Goal: Book appointment/travel/reservation

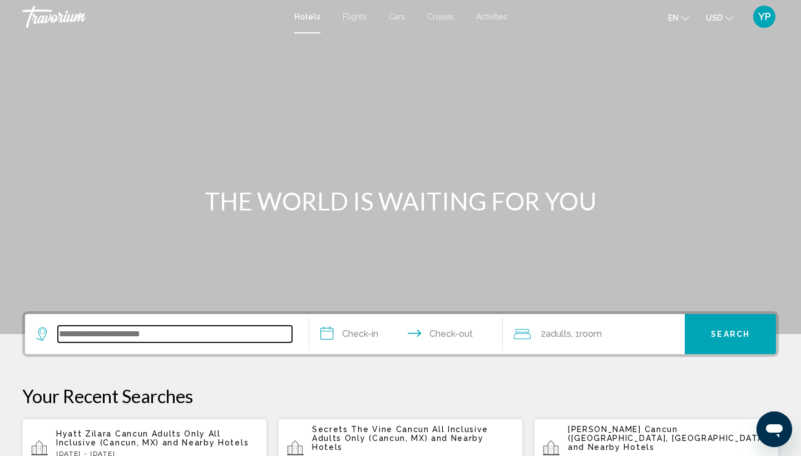
click at [120, 334] on input "Search widget" at bounding box center [175, 333] width 234 height 17
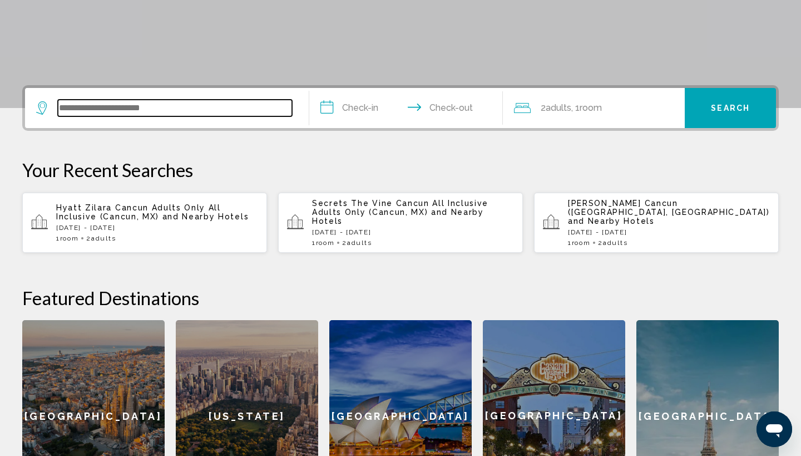
scroll to position [275, 0]
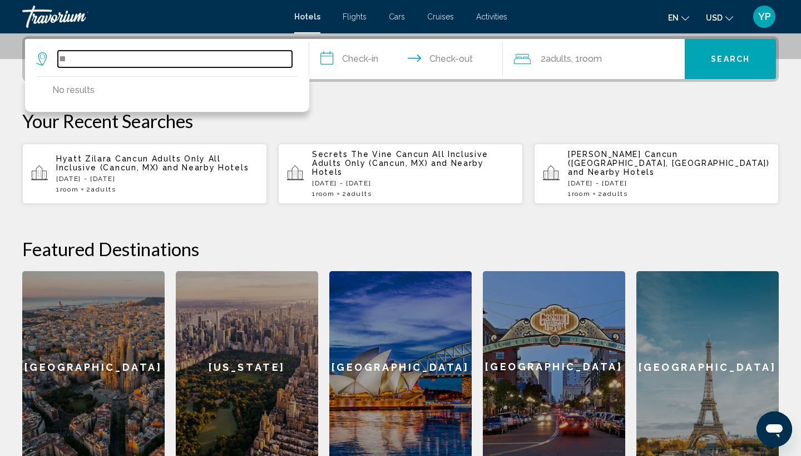
type input "*"
type input "**********"
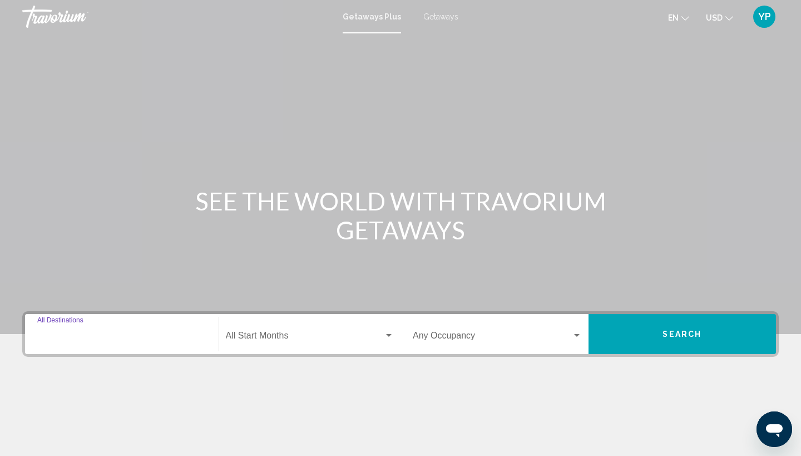
click at [80, 334] on input "Destination All Destinations" at bounding box center [121, 338] width 169 height 10
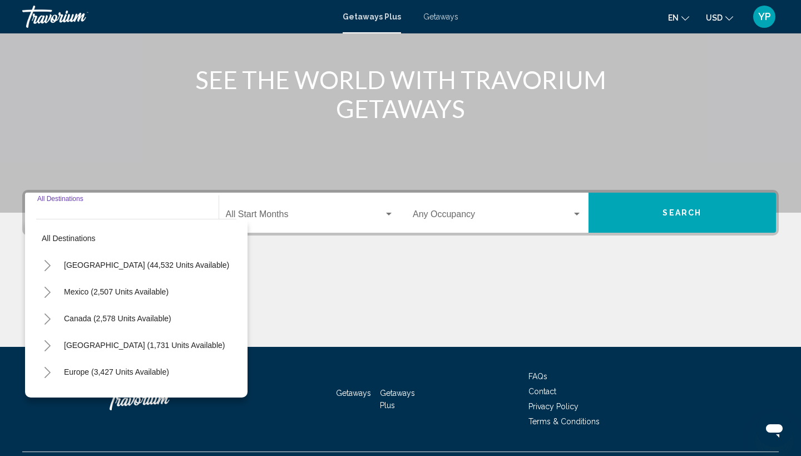
scroll to position [149, 0]
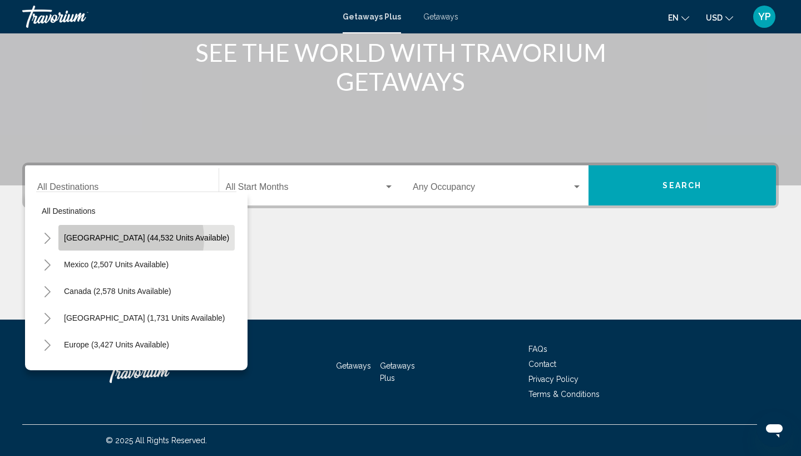
click at [131, 239] on span "[GEOGRAPHIC_DATA] (44,532 units available)" at bounding box center [146, 237] width 165 height 9
type input "**********"
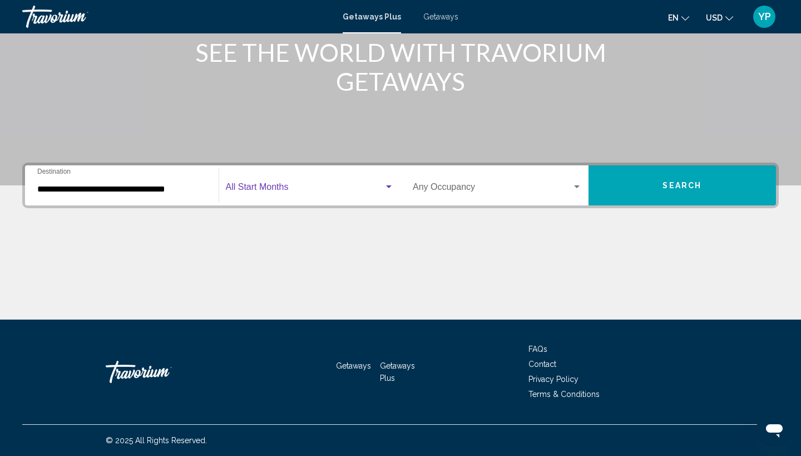
click at [282, 189] on span "Search widget" at bounding box center [305, 189] width 159 height 10
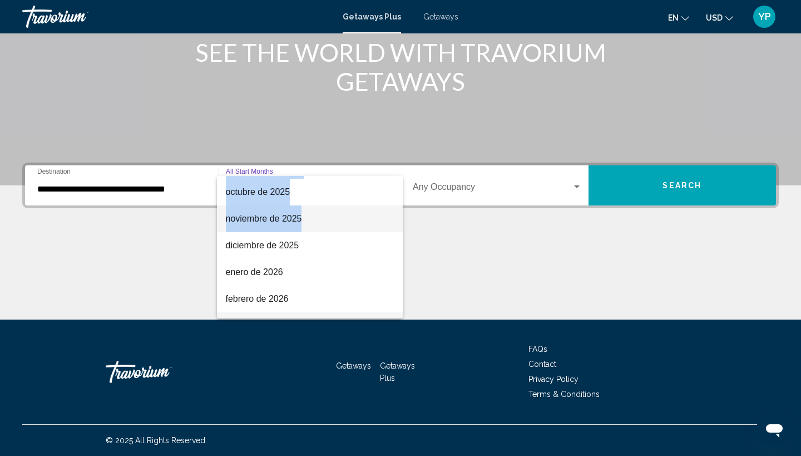
scroll to position [105, 0]
drag, startPoint x: 282, startPoint y: 309, endPoint x: 296, endPoint y: 215, distance: 95.0
click at [296, 215] on div "All Start Months [DATE] [DATE] [DATE] [DATE] [DATE] [DATE] [DATE] [DATE] [DATE]…" at bounding box center [310, 247] width 186 height 142
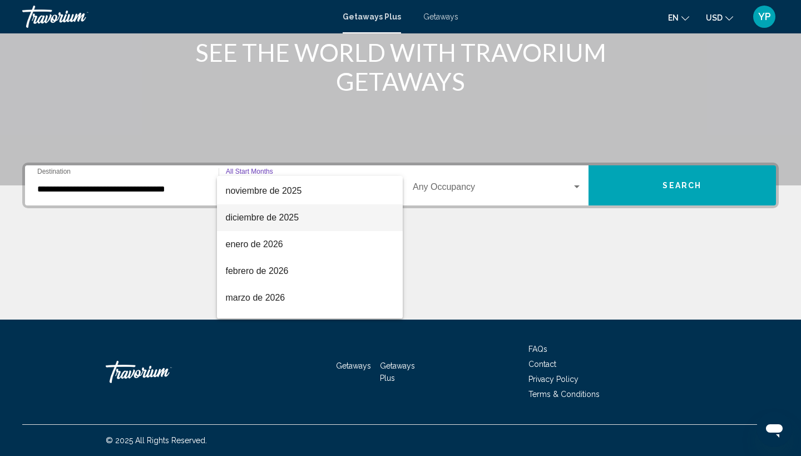
click at [296, 215] on span "diciembre de 2025" at bounding box center [310, 217] width 169 height 27
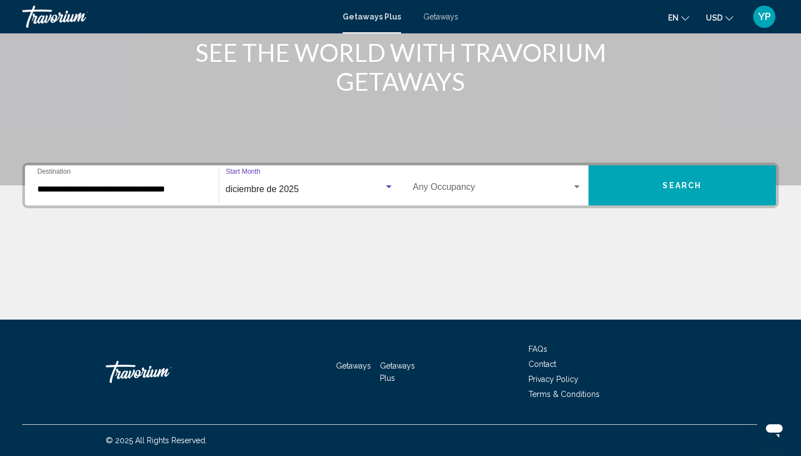
click at [675, 184] on span "Search" at bounding box center [682, 185] width 39 height 9
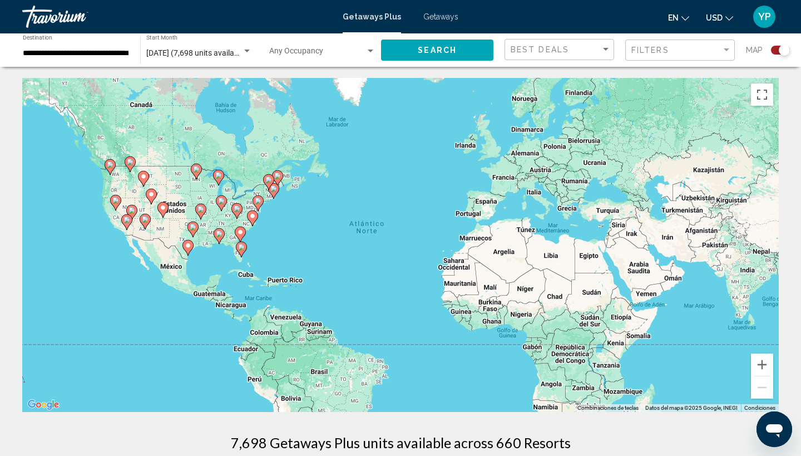
click at [284, 251] on div "Para activar la función de arrastrar con el teclado, presiona Alt + Intro. Una …" at bounding box center [400, 245] width 757 height 334
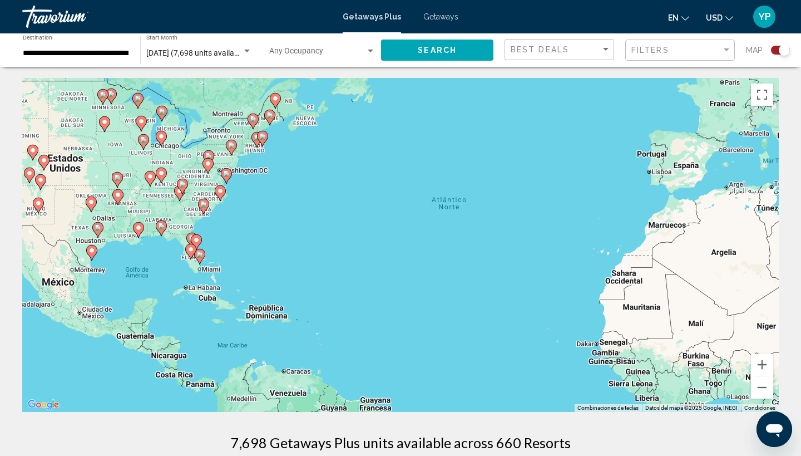
click at [284, 251] on div "Para activar la función de arrastrar con el teclado, presiona Alt + Intro. Una …" at bounding box center [400, 245] width 757 height 334
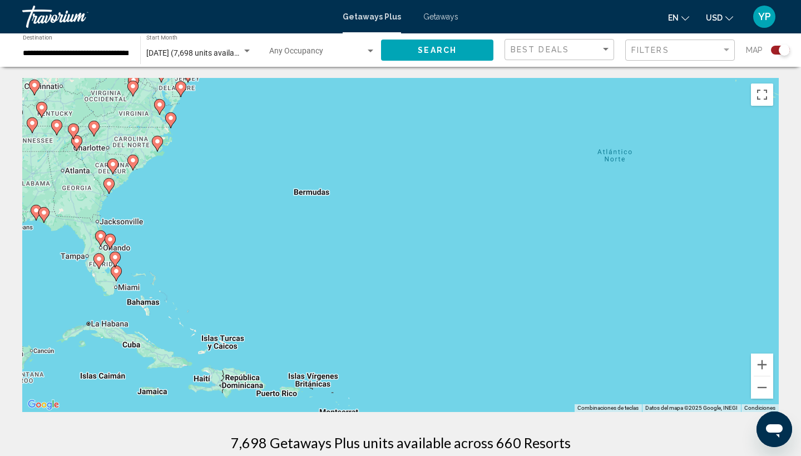
click at [284, 251] on div "Para activar la función de arrastrar con el teclado, presiona Alt + Intro. Una …" at bounding box center [400, 245] width 757 height 334
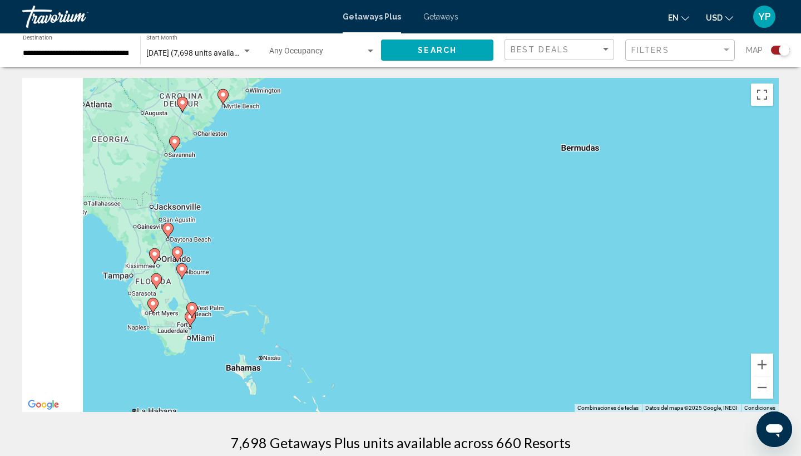
drag, startPoint x: 48, startPoint y: 212, endPoint x: 305, endPoint y: 231, distance: 257.8
click at [305, 231] on div "Para activar la función de arrastrar con el teclado, presiona Alt + Intro. Una …" at bounding box center [400, 245] width 757 height 334
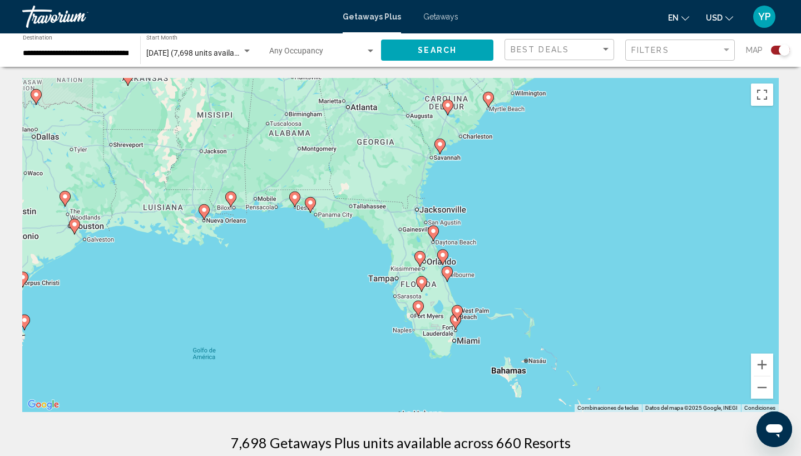
drag, startPoint x: 352, startPoint y: 329, endPoint x: 364, endPoint y: 284, distance: 47.2
click at [364, 284] on div "Para activar la función de arrastrar con el teclado, presiona Alt + Intro. Una …" at bounding box center [400, 245] width 757 height 334
click at [313, 205] on image "Main content" at bounding box center [311, 203] width 7 height 7
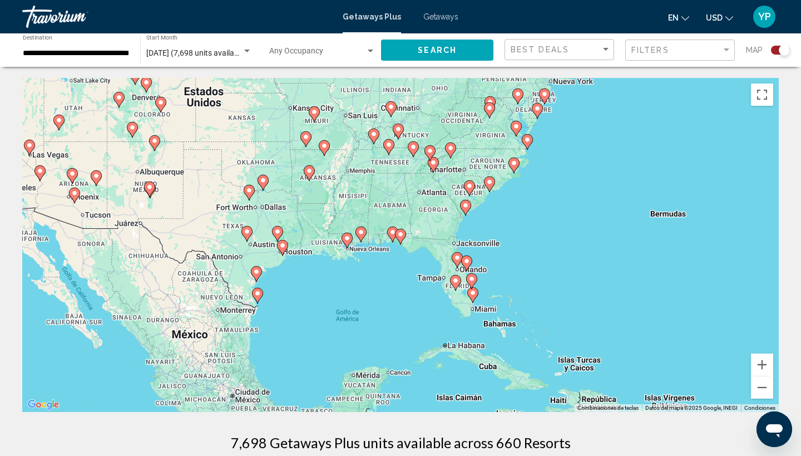
click at [402, 239] on icon "Main content" at bounding box center [401, 236] width 10 height 14
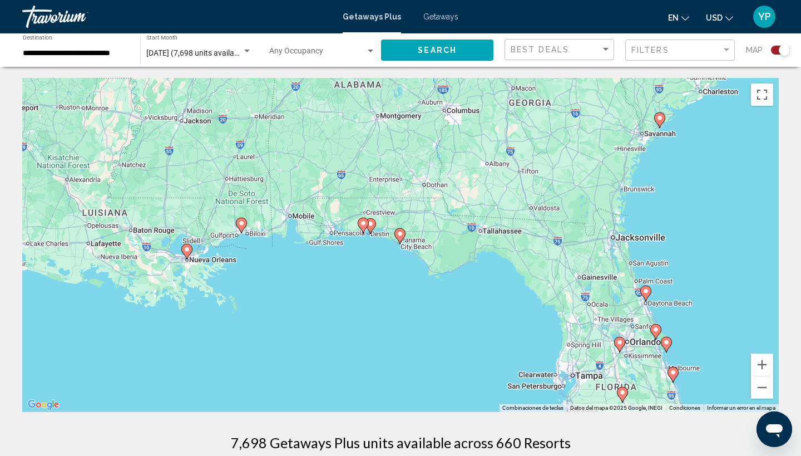
click at [401, 233] on image "Main content" at bounding box center [400, 233] width 7 height 7
type input "**********"
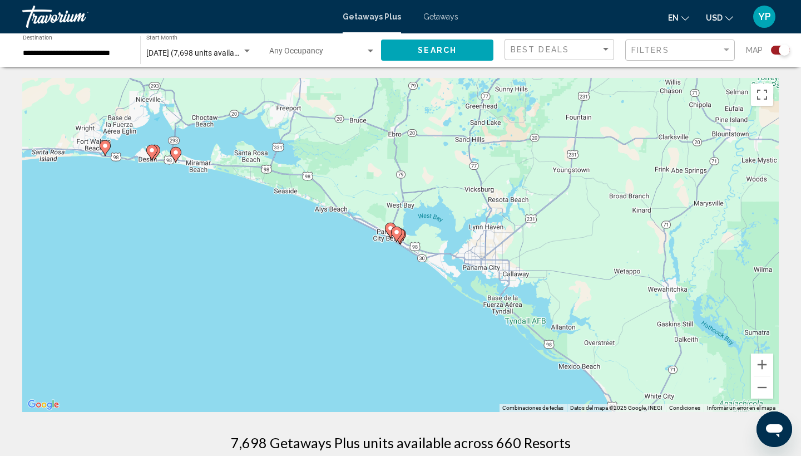
click at [397, 231] on image "Main content" at bounding box center [396, 232] width 7 height 7
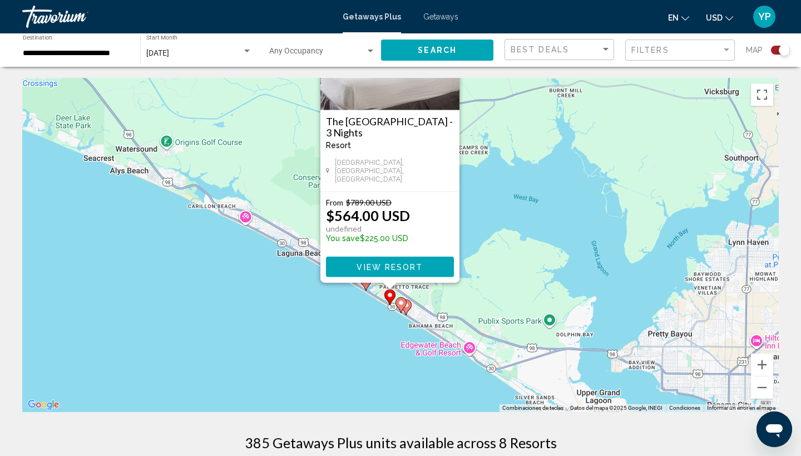
drag, startPoint x: 516, startPoint y: 340, endPoint x: 505, endPoint y: 249, distance: 92.4
click at [505, 249] on div "Para activar la función de arrastrar con el teclado, presiona Alt + Intro. Una …" at bounding box center [400, 245] width 757 height 334
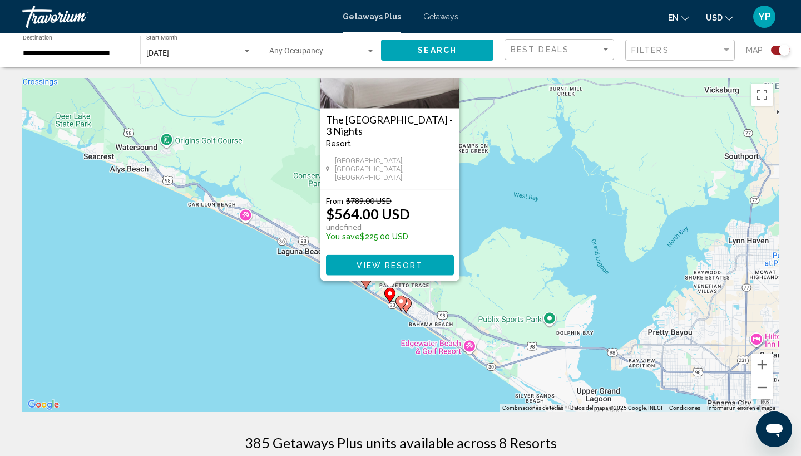
click at [365, 312] on div "Para activar la función de arrastrar con el teclado, presiona Alt + Intro. Una …" at bounding box center [400, 245] width 757 height 334
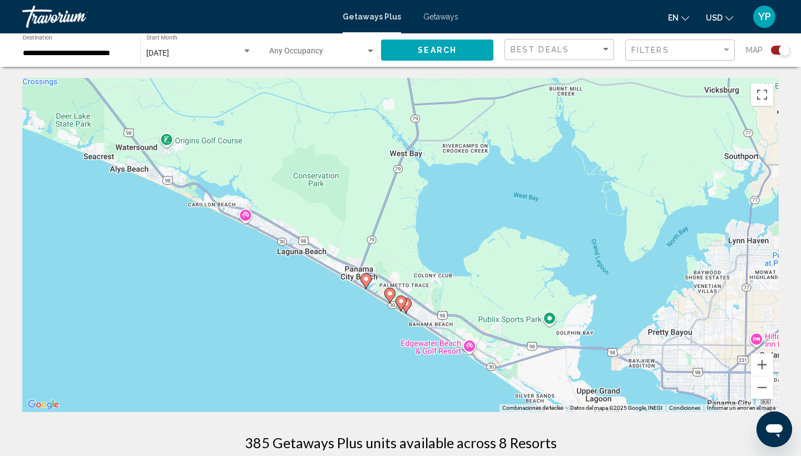
click at [365, 312] on div "Para activar la función de arrastrar con el teclado, presiona Alt + Intro. Una …" at bounding box center [400, 245] width 757 height 334
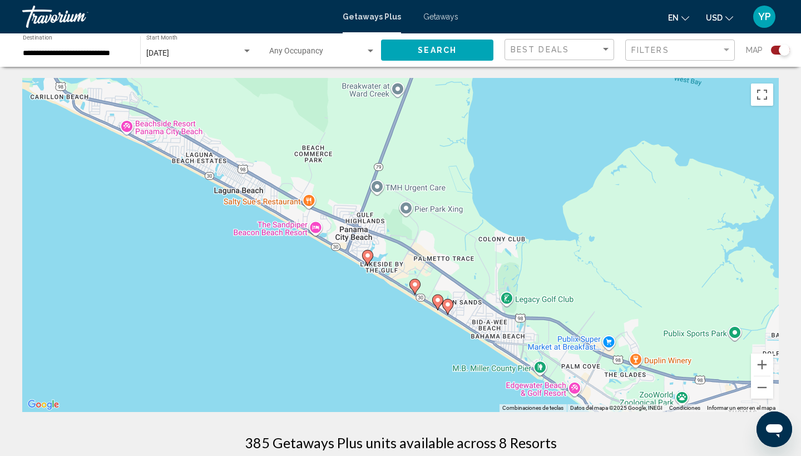
click at [365, 312] on div "Para activar la función de arrastrar con el teclado, presiona Alt + Intro. Una …" at bounding box center [400, 245] width 757 height 334
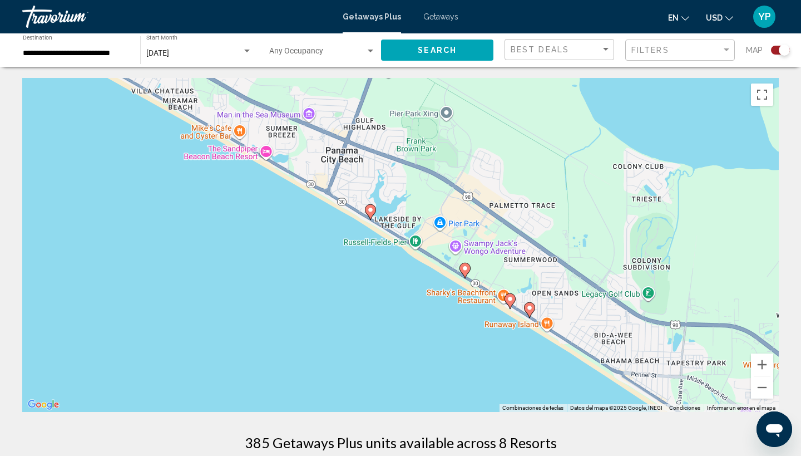
click at [466, 271] on image "Main content" at bounding box center [465, 268] width 7 height 7
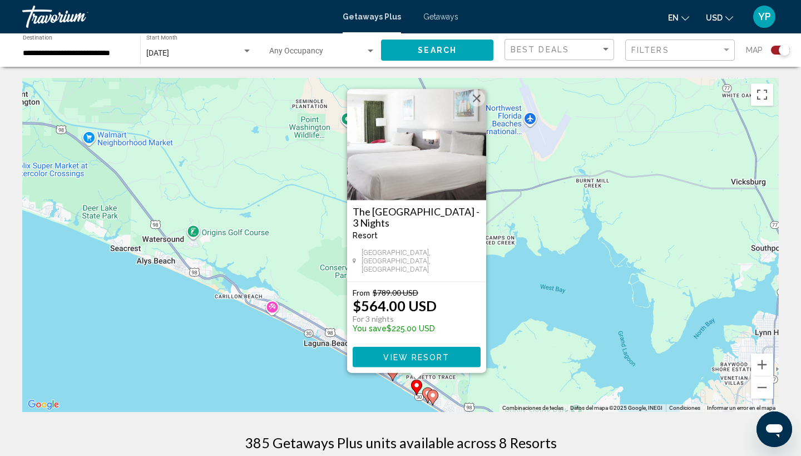
click at [432, 394] on image "Main content" at bounding box center [433, 395] width 7 height 7
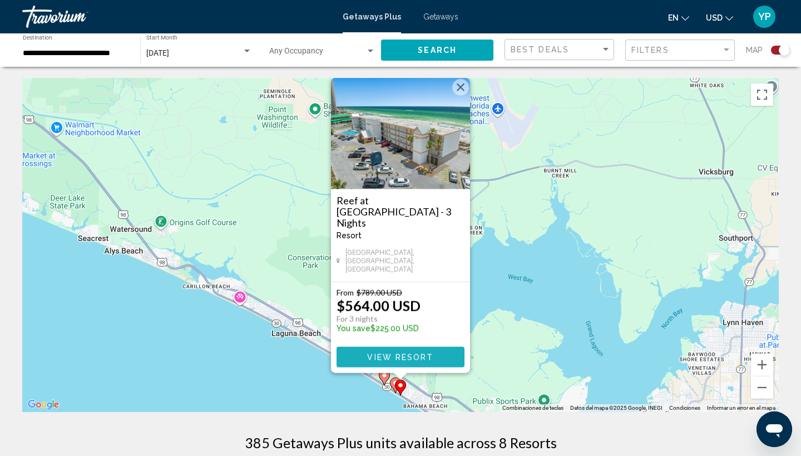
click at [426, 357] on span "View Resort" at bounding box center [400, 357] width 66 height 9
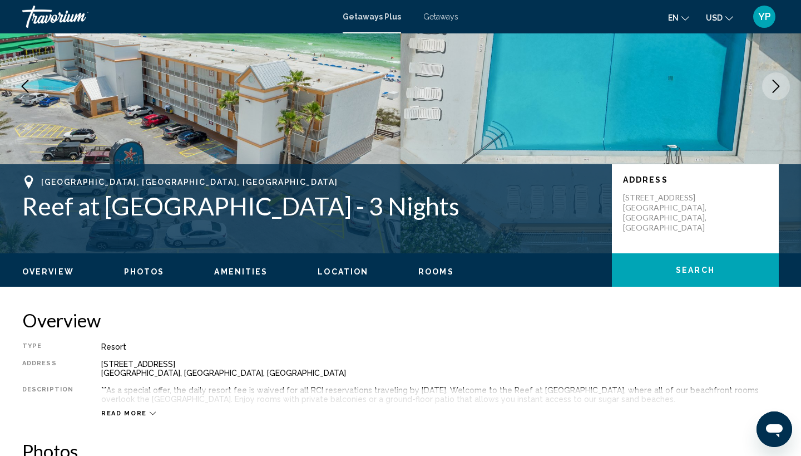
scroll to position [124, 0]
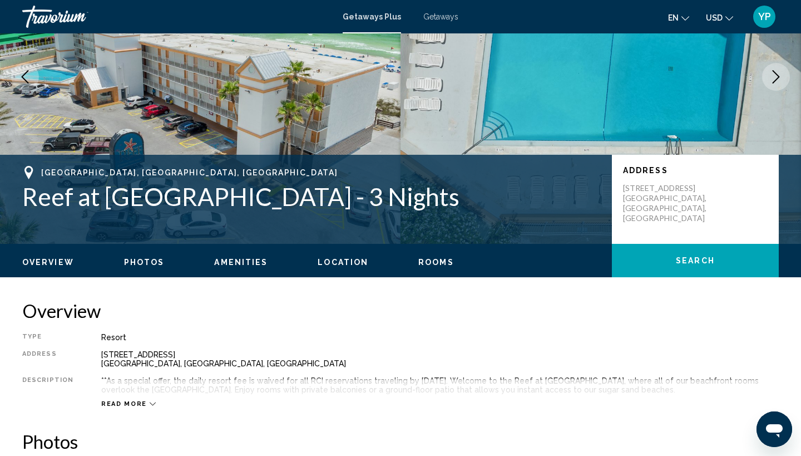
click at [145, 263] on span "Photos" at bounding box center [144, 262] width 41 height 9
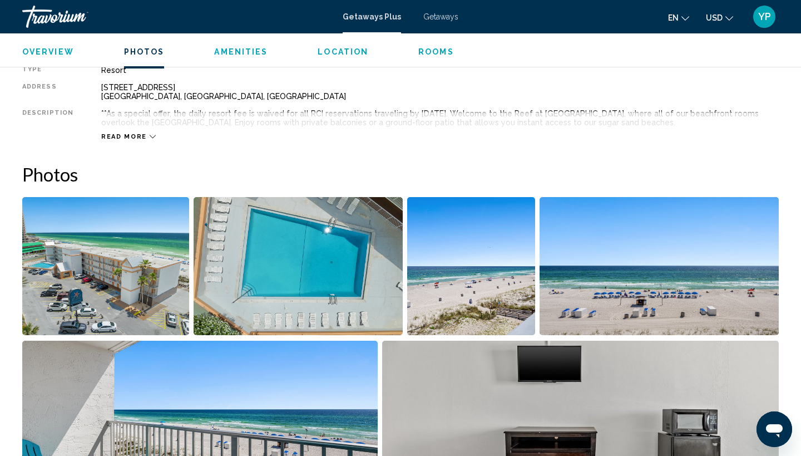
scroll to position [487, 0]
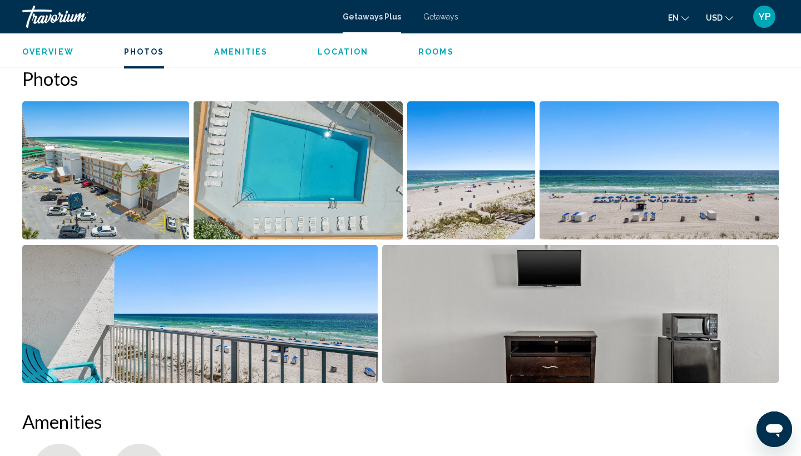
click at [283, 200] on img "Open full-screen image slider" at bounding box center [298, 170] width 209 height 138
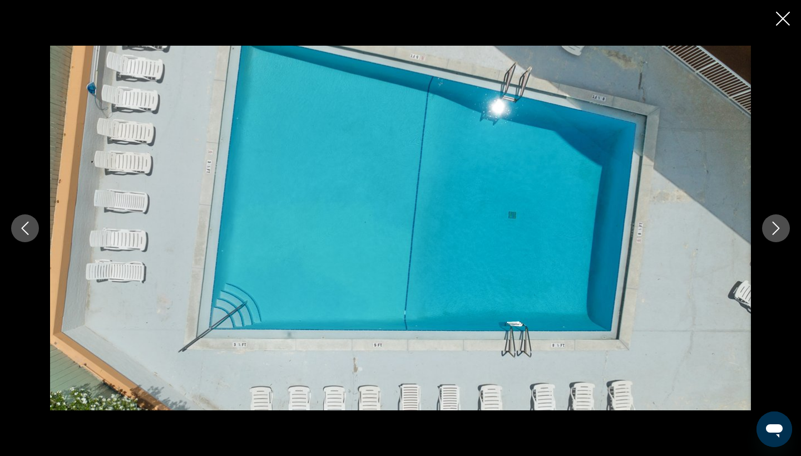
click at [779, 231] on icon "Next image" at bounding box center [775, 227] width 13 height 13
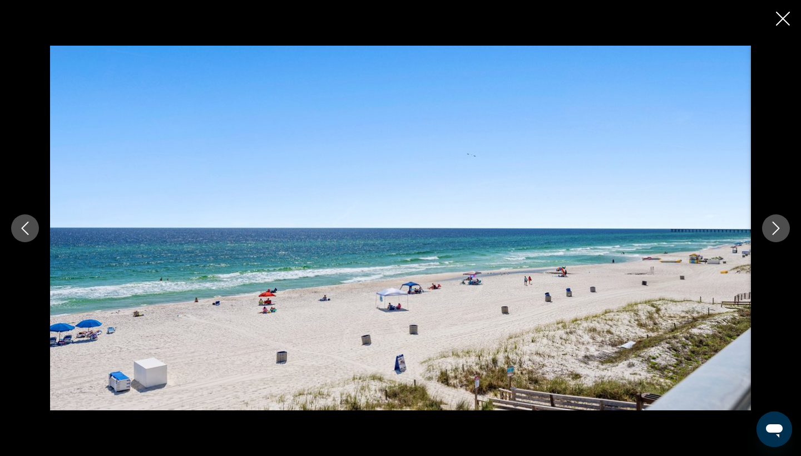
click at [781, 226] on icon "Next image" at bounding box center [775, 227] width 13 height 13
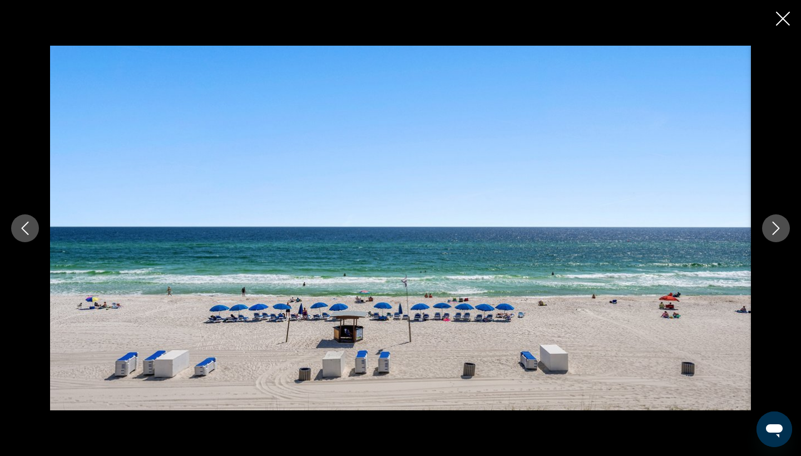
click at [781, 226] on icon "Next image" at bounding box center [775, 227] width 13 height 13
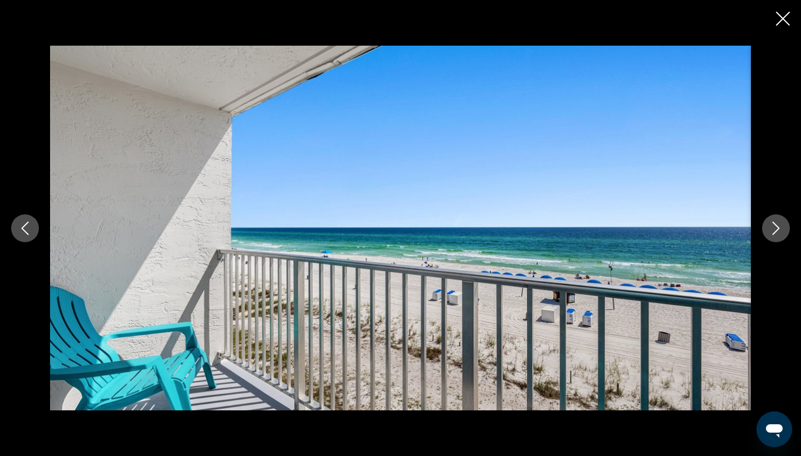
click at [781, 226] on icon "Next image" at bounding box center [775, 227] width 13 height 13
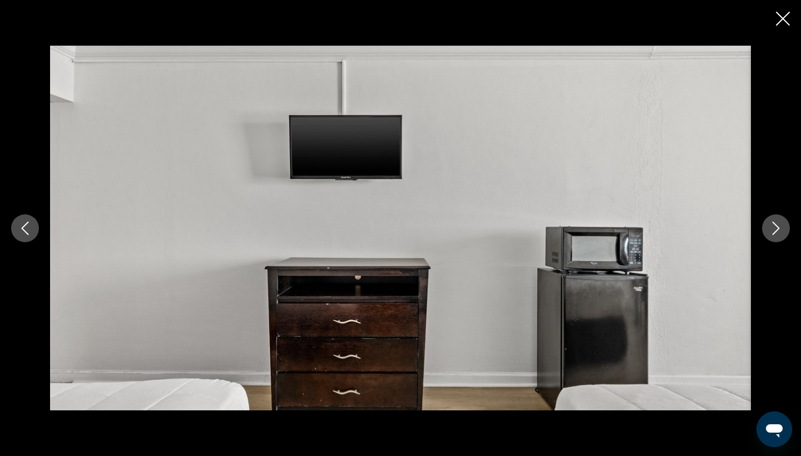
click at [781, 226] on icon "Next image" at bounding box center [775, 227] width 13 height 13
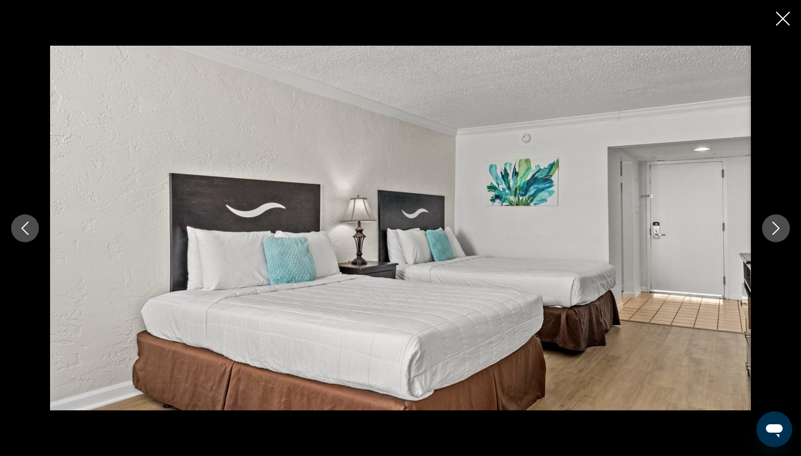
click at [781, 226] on icon "Next image" at bounding box center [775, 227] width 13 height 13
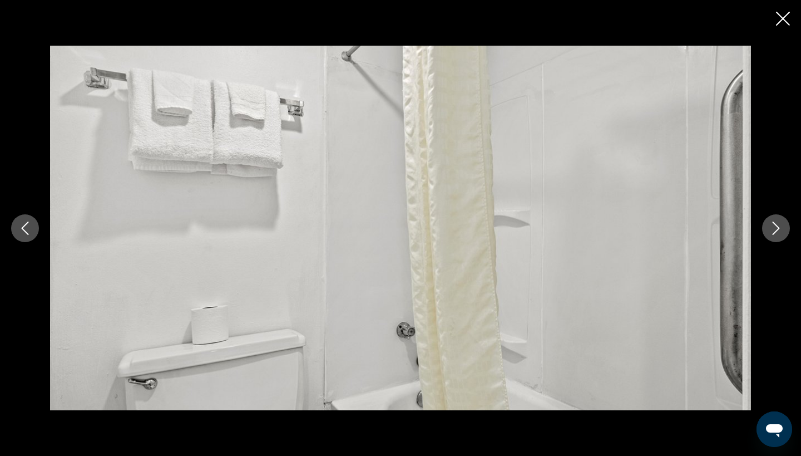
click at [781, 226] on icon "Next image" at bounding box center [775, 227] width 13 height 13
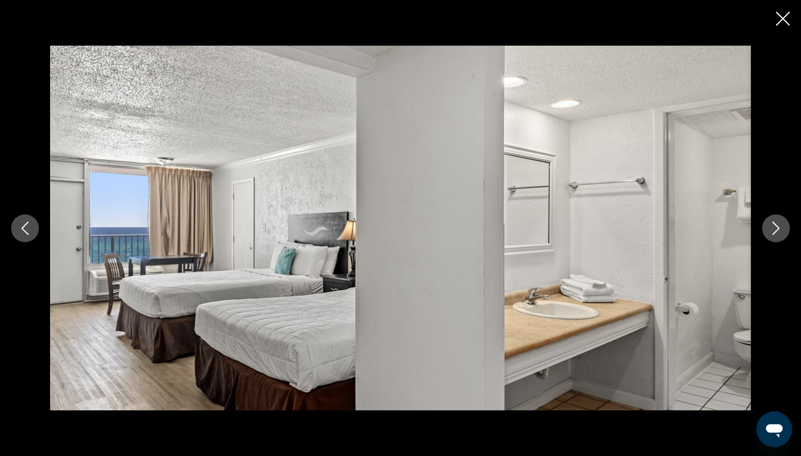
click at [781, 226] on icon "Next image" at bounding box center [775, 227] width 13 height 13
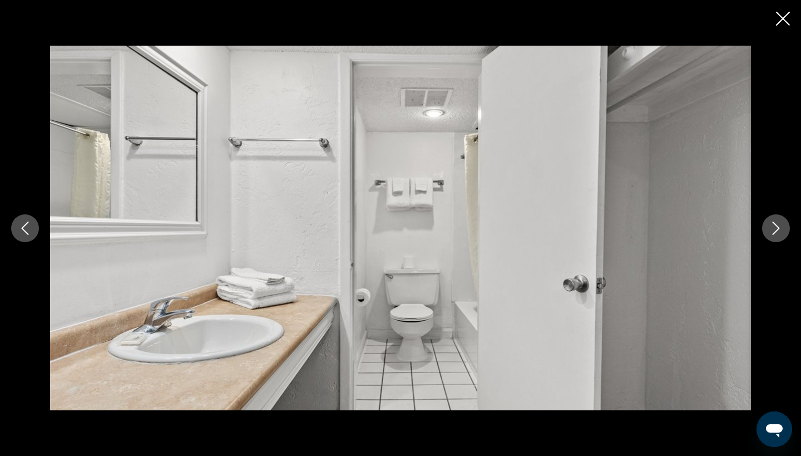
click at [781, 226] on icon "Next image" at bounding box center [775, 227] width 13 height 13
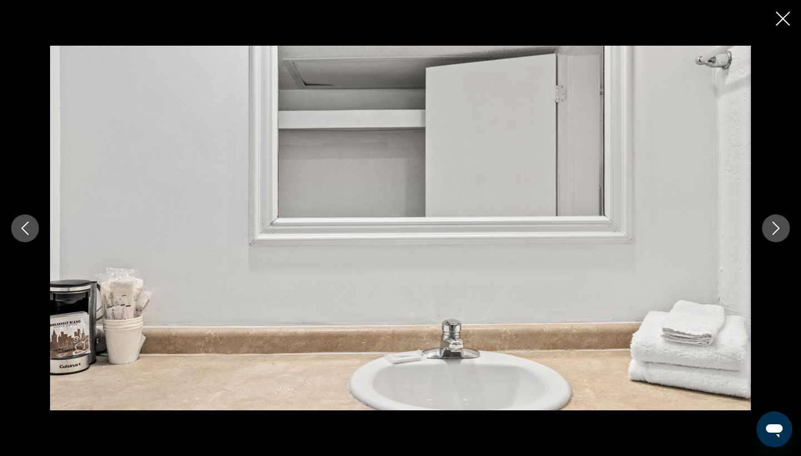
click at [781, 226] on icon "Next image" at bounding box center [775, 227] width 13 height 13
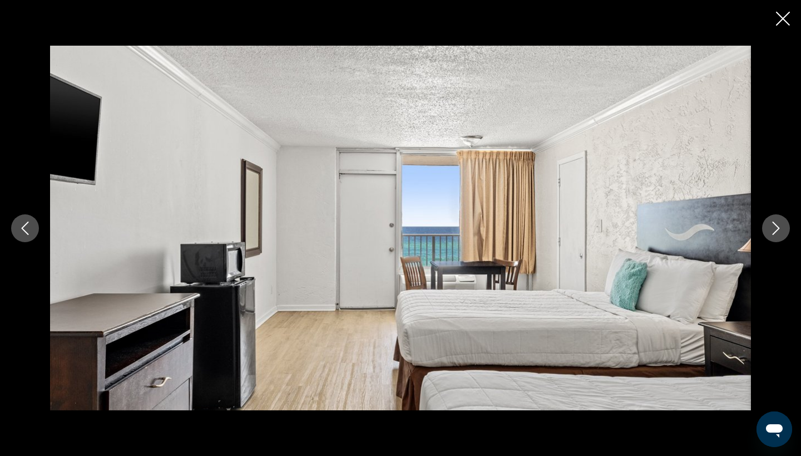
click at [781, 226] on icon "Next image" at bounding box center [775, 227] width 13 height 13
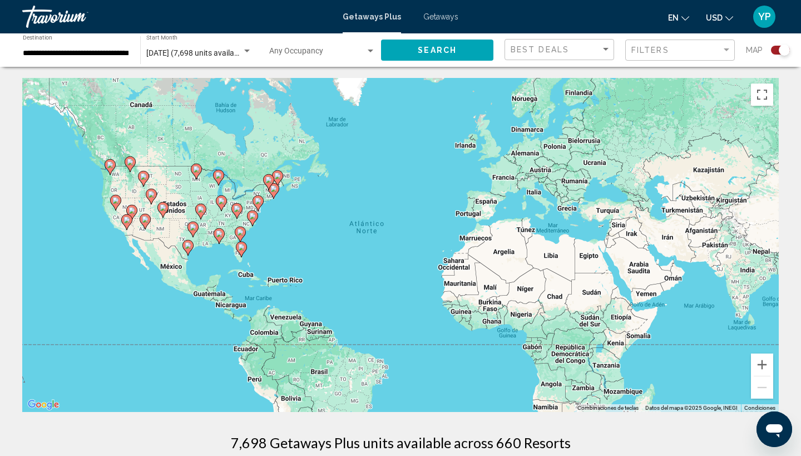
click at [219, 235] on image "Main content" at bounding box center [219, 233] width 7 height 7
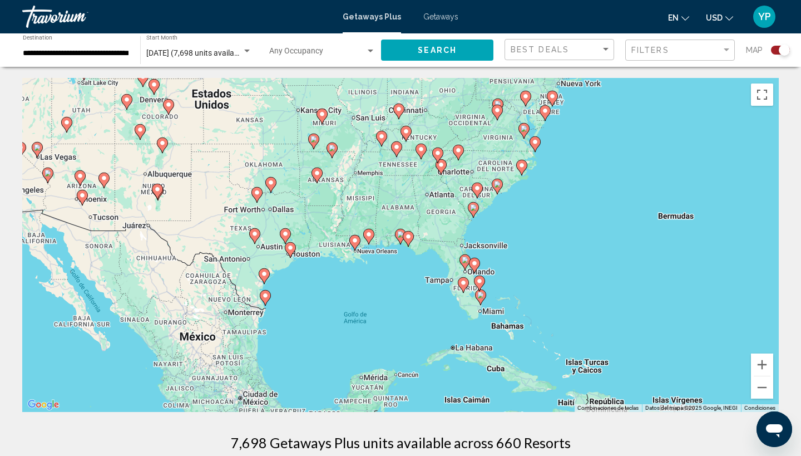
click at [410, 237] on image "Main content" at bounding box center [408, 236] width 7 height 7
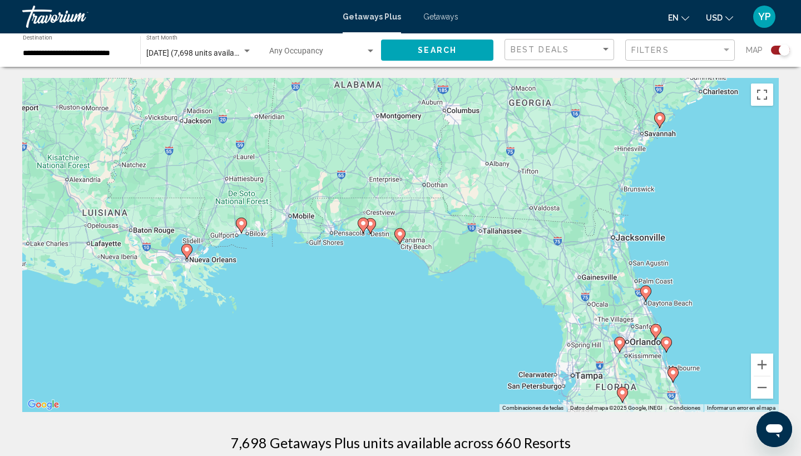
click at [401, 235] on image "Main content" at bounding box center [400, 233] width 7 height 7
type input "**********"
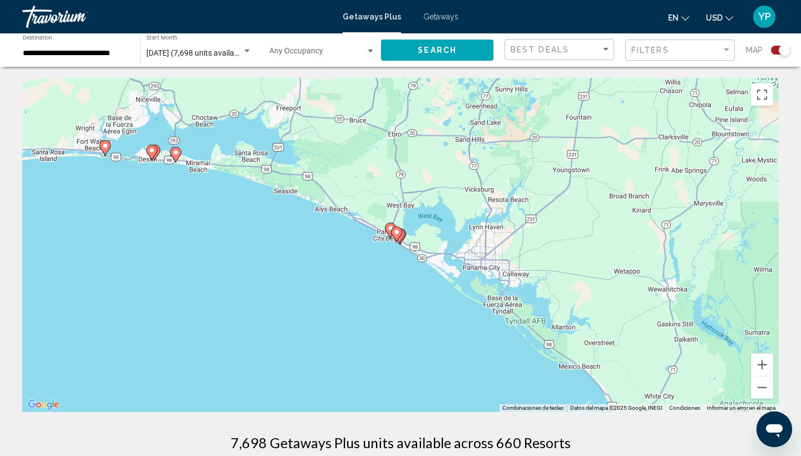
click at [401, 235] on icon "Main content" at bounding box center [396, 234] width 11 height 16
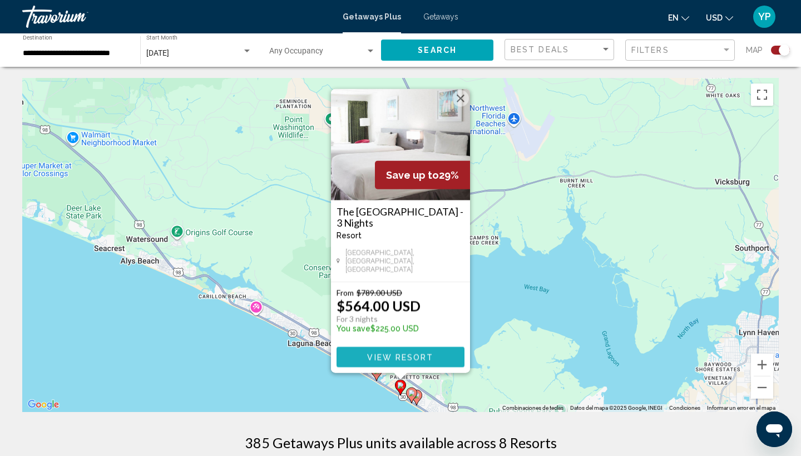
click at [388, 354] on span "View Resort" at bounding box center [400, 357] width 66 height 9
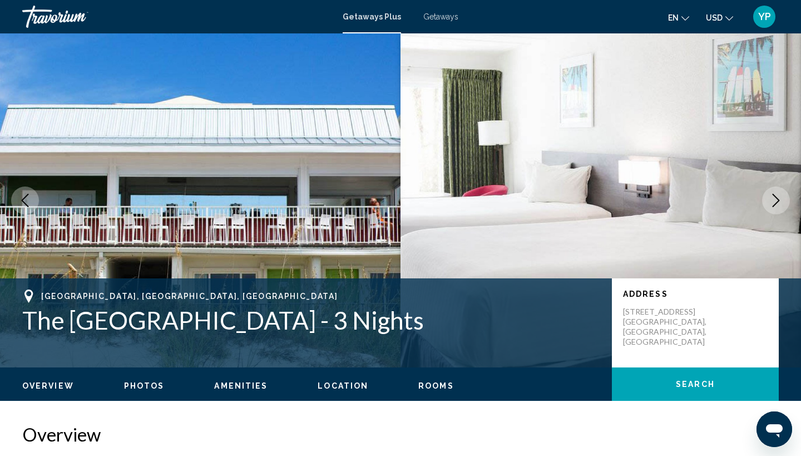
click at [147, 385] on span "Photos" at bounding box center [144, 385] width 41 height 9
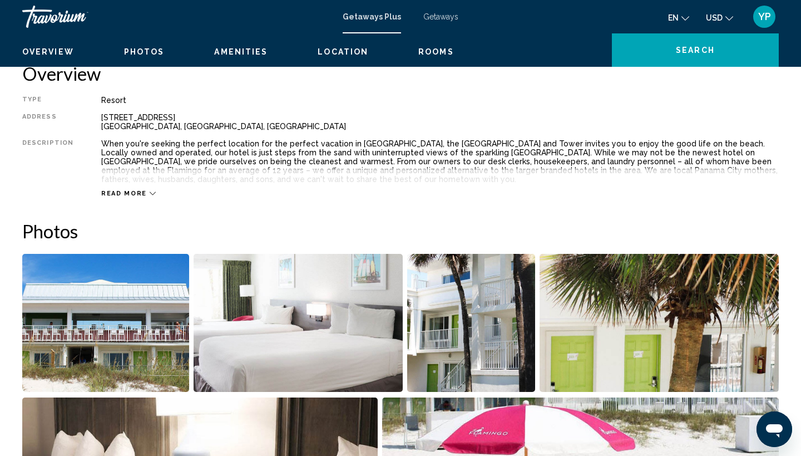
scroll to position [514, 0]
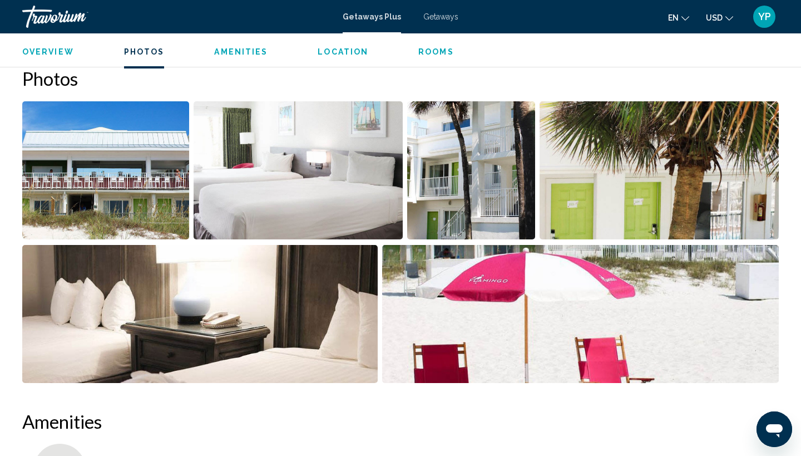
click at [114, 199] on img "Open full-screen image slider" at bounding box center [105, 170] width 167 height 138
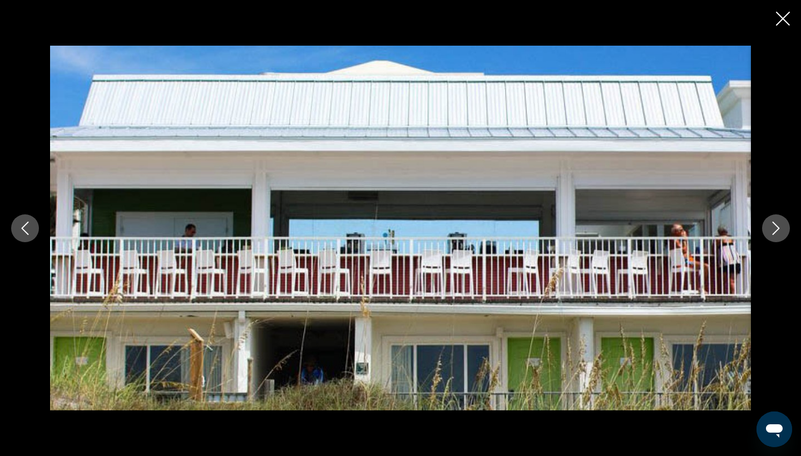
click at [779, 228] on icon "Next image" at bounding box center [776, 227] width 7 height 13
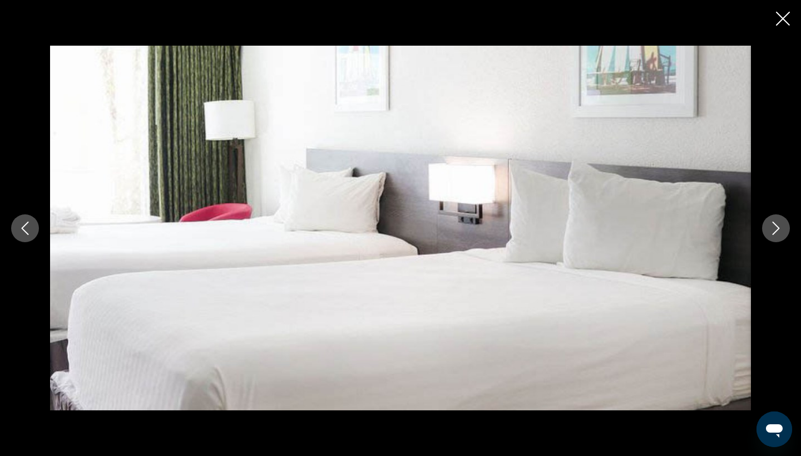
click at [779, 228] on icon "Next image" at bounding box center [776, 227] width 7 height 13
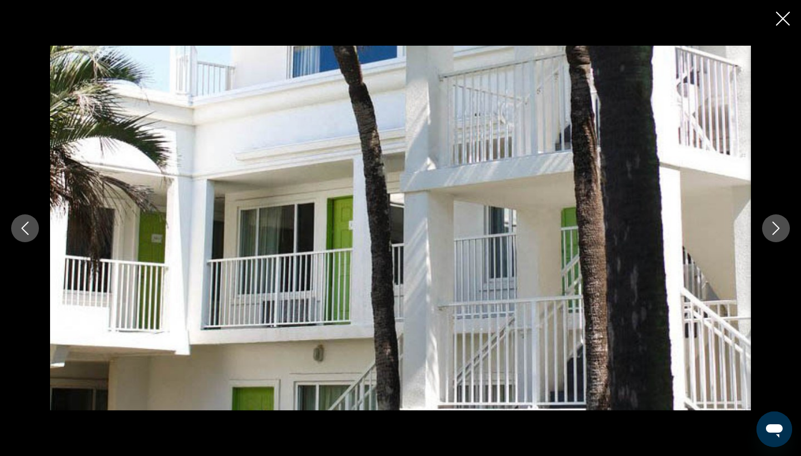
click at [779, 228] on icon "Next image" at bounding box center [776, 227] width 7 height 13
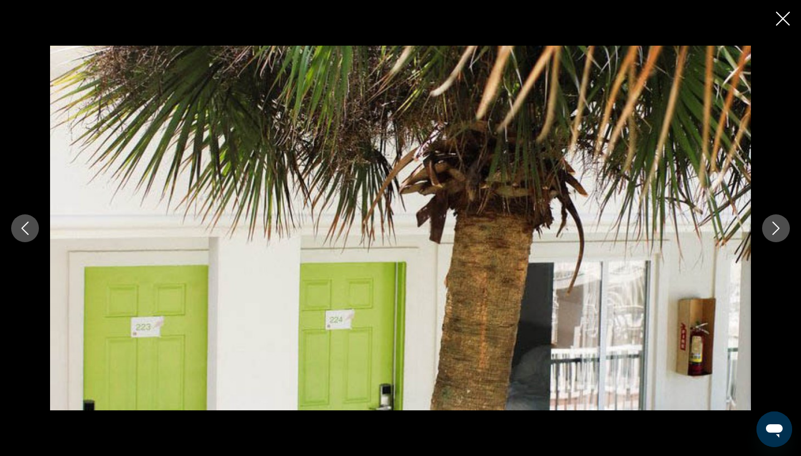
click at [779, 228] on icon "Next image" at bounding box center [776, 227] width 7 height 13
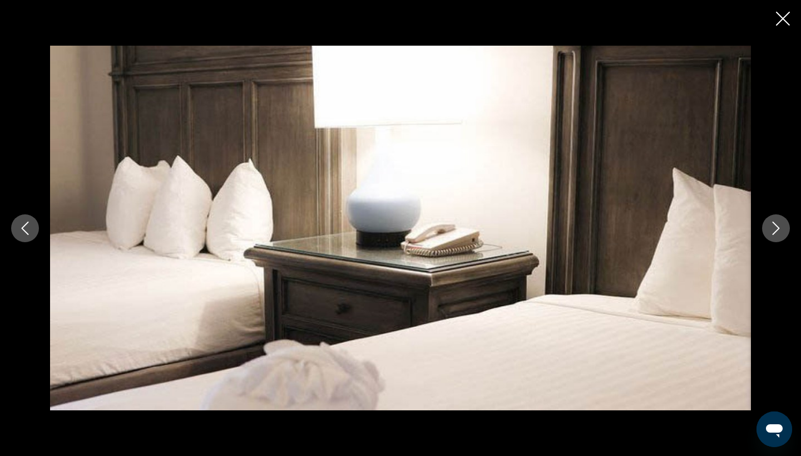
click at [779, 228] on icon "Next image" at bounding box center [776, 227] width 7 height 13
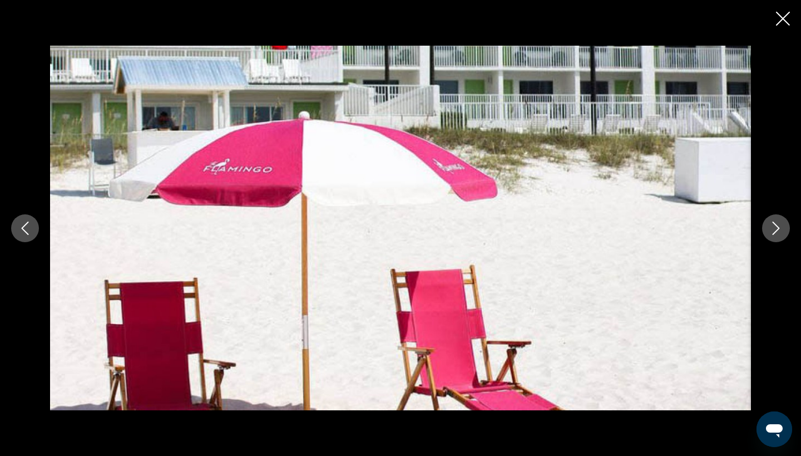
click at [779, 228] on icon "Next image" at bounding box center [776, 227] width 7 height 13
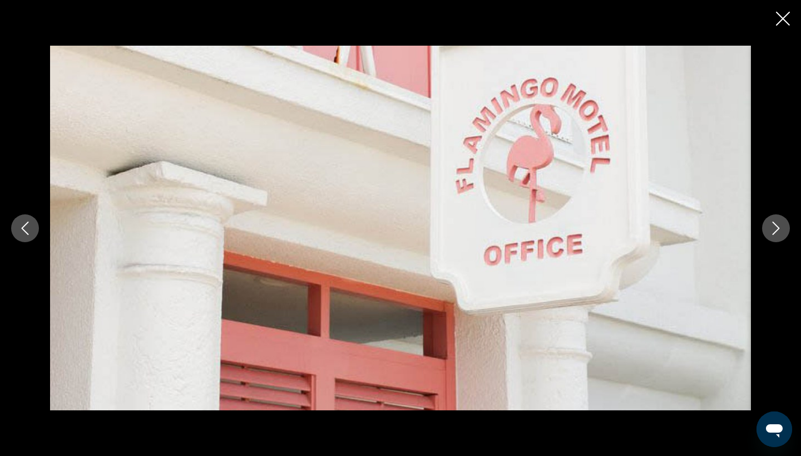
click at [779, 228] on icon "Next image" at bounding box center [776, 227] width 7 height 13
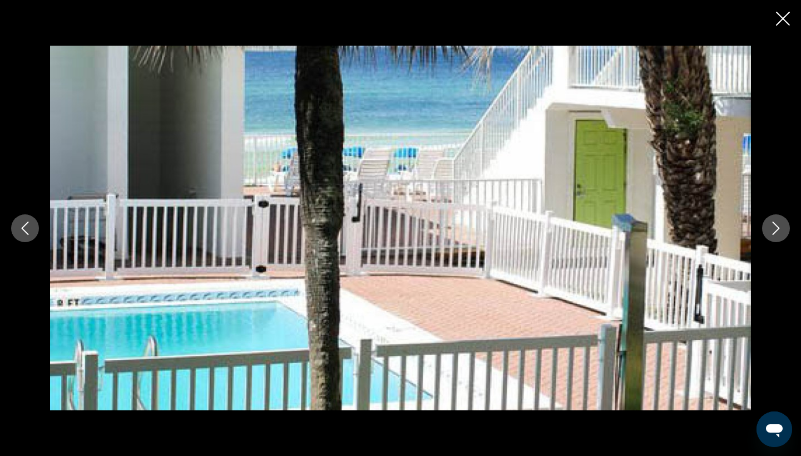
click at [779, 228] on icon "Next image" at bounding box center [776, 227] width 7 height 13
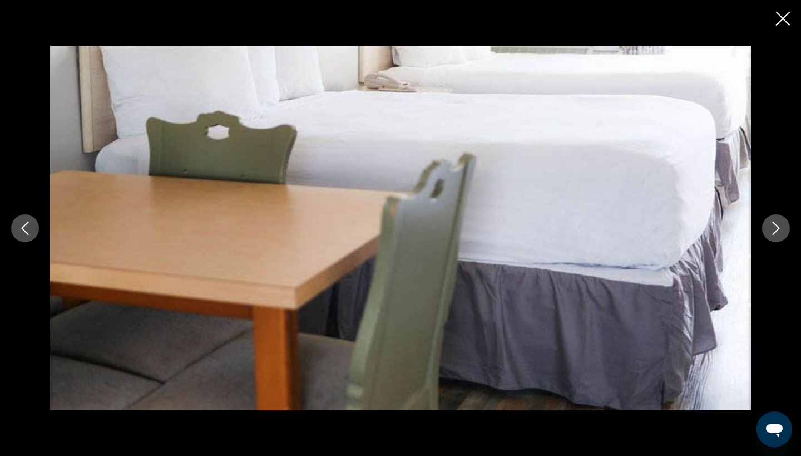
click at [779, 228] on icon "Next image" at bounding box center [776, 227] width 7 height 13
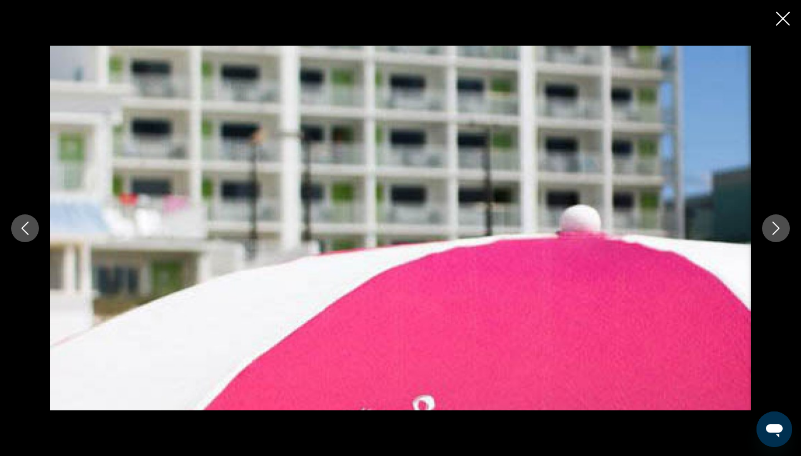
click at [779, 228] on icon "Next image" at bounding box center [776, 227] width 7 height 13
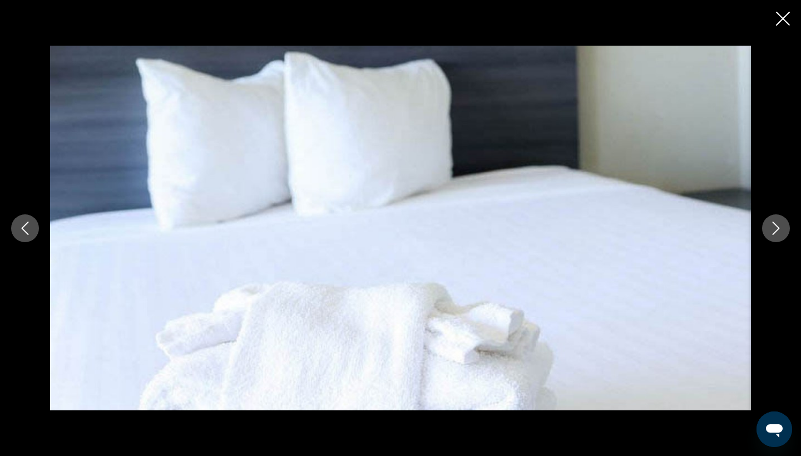
click at [779, 228] on icon "Next image" at bounding box center [776, 227] width 7 height 13
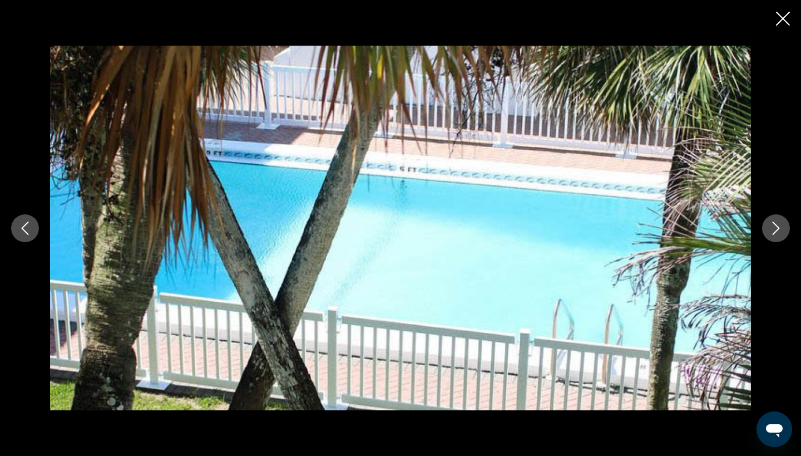
click at [779, 228] on icon "Next image" at bounding box center [776, 227] width 7 height 13
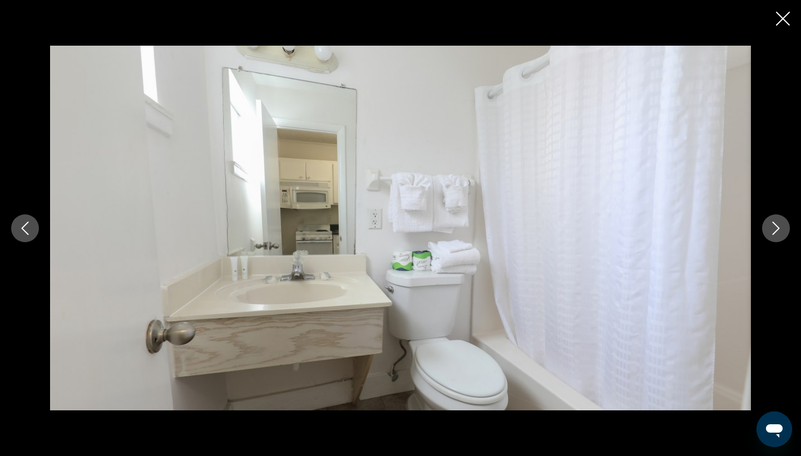
click at [779, 228] on icon "Next image" at bounding box center [776, 227] width 7 height 13
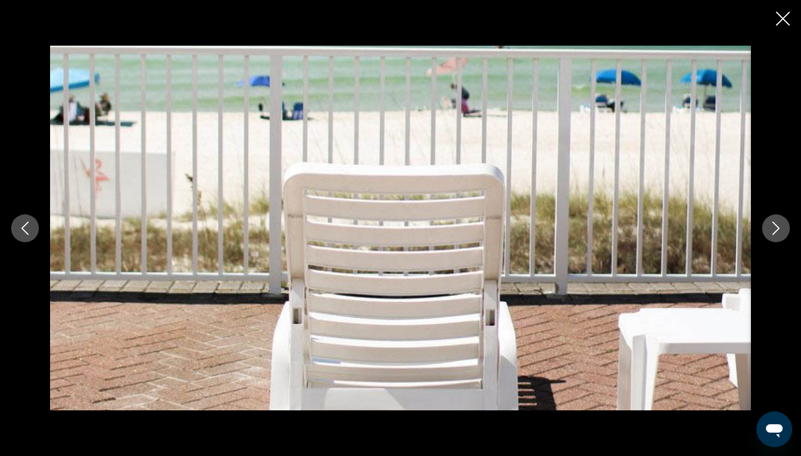
click at [779, 228] on icon "Next image" at bounding box center [776, 227] width 7 height 13
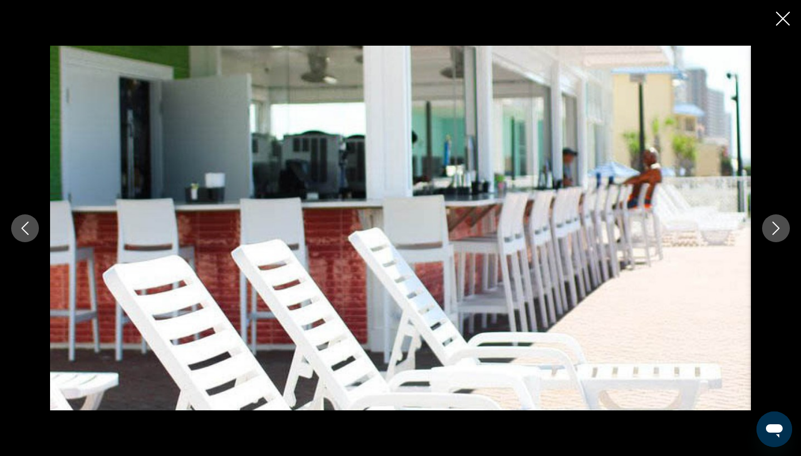
click at [779, 228] on icon "Next image" at bounding box center [776, 227] width 7 height 13
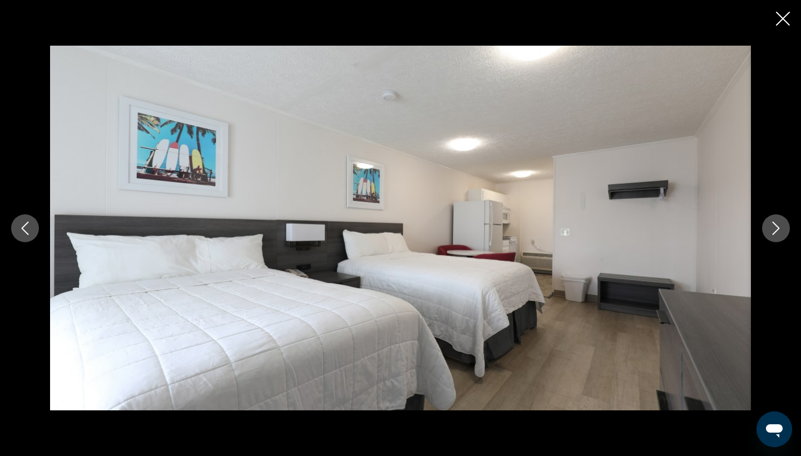
click at [779, 228] on icon "Next image" at bounding box center [776, 227] width 7 height 13
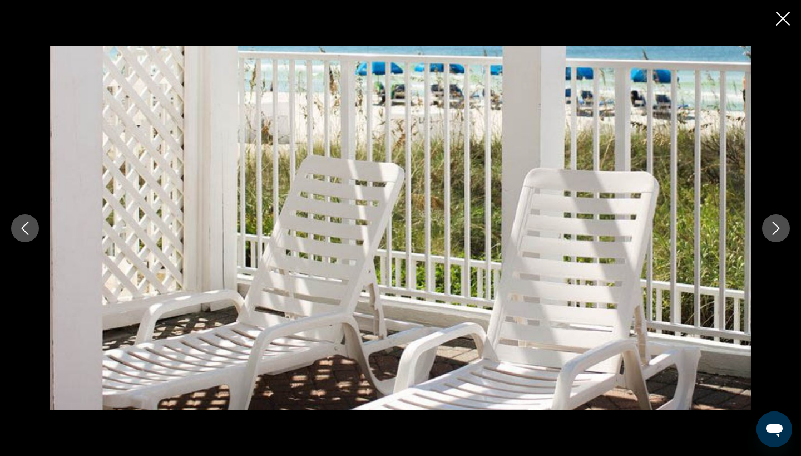
click at [779, 228] on icon "Next image" at bounding box center [776, 227] width 7 height 13
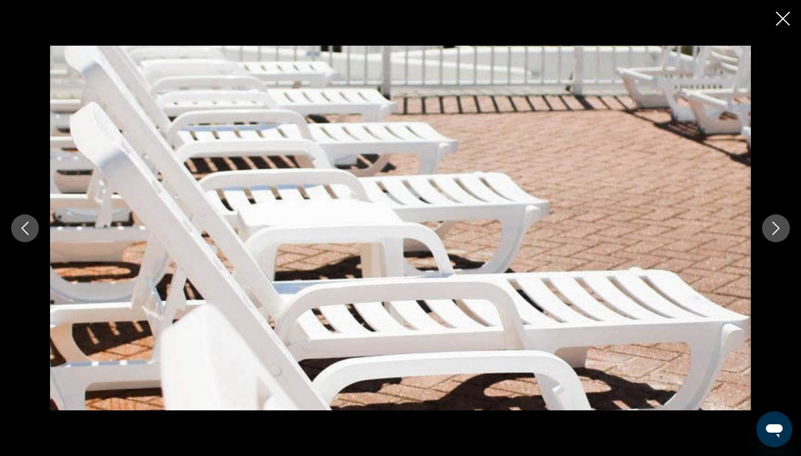
click at [782, 13] on icon "Close slideshow" at bounding box center [783, 19] width 14 height 14
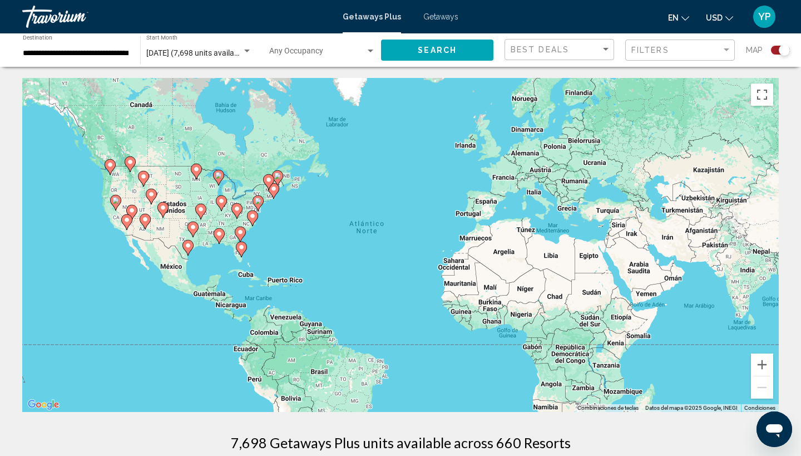
click at [223, 263] on div "Para activar la función de arrastrar con el teclado, presiona Alt + Intro. Una …" at bounding box center [400, 245] width 757 height 334
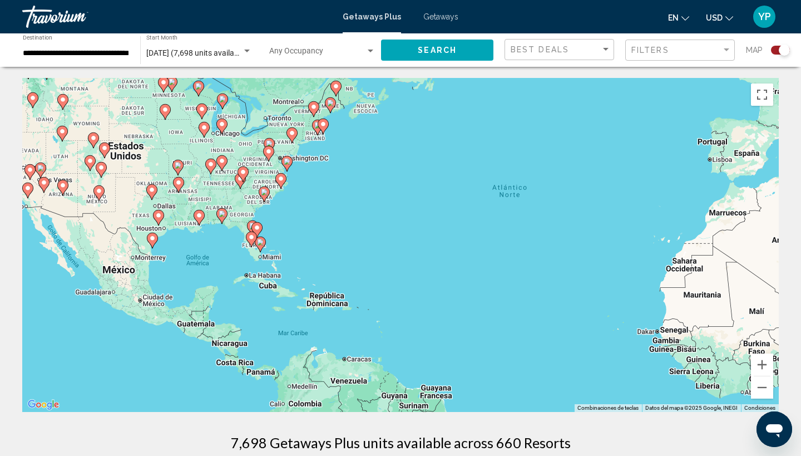
click at [223, 263] on div "Para activar la función de arrastrar con el teclado, presiona Alt + Intro. Una …" at bounding box center [400, 245] width 757 height 334
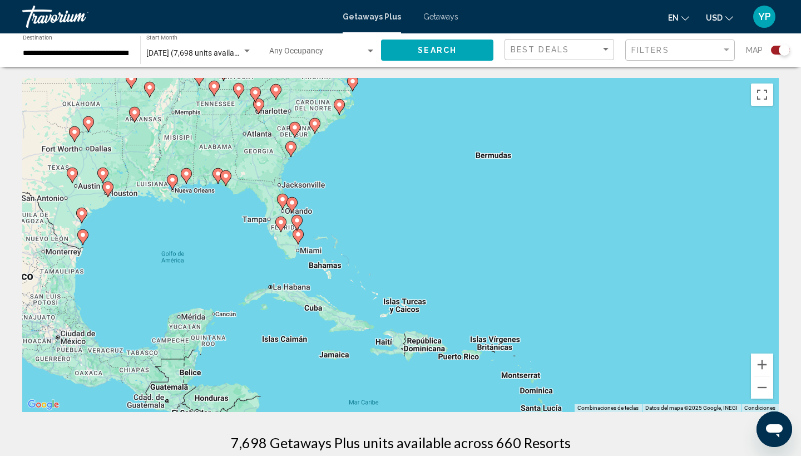
click at [223, 263] on div "Para activar la función de arrastrar con el teclado, presiona Alt + Intro. Una …" at bounding box center [400, 245] width 757 height 334
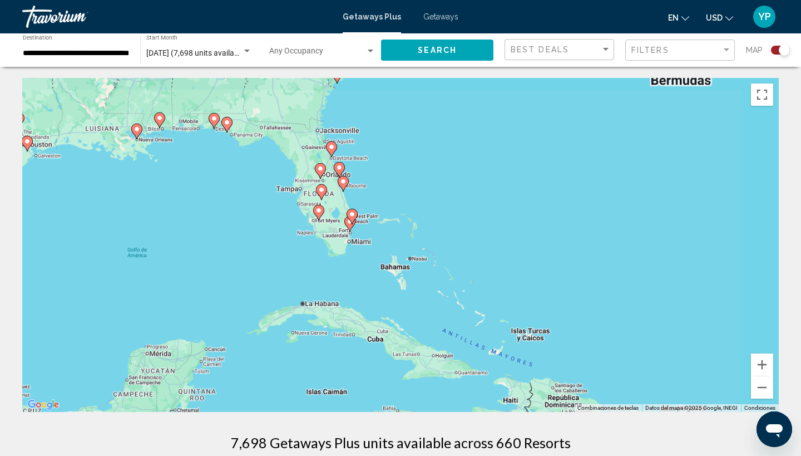
click at [223, 263] on div "Para activar la función de arrastrar con el teclado, presiona Alt + Intro. Una …" at bounding box center [400, 245] width 757 height 334
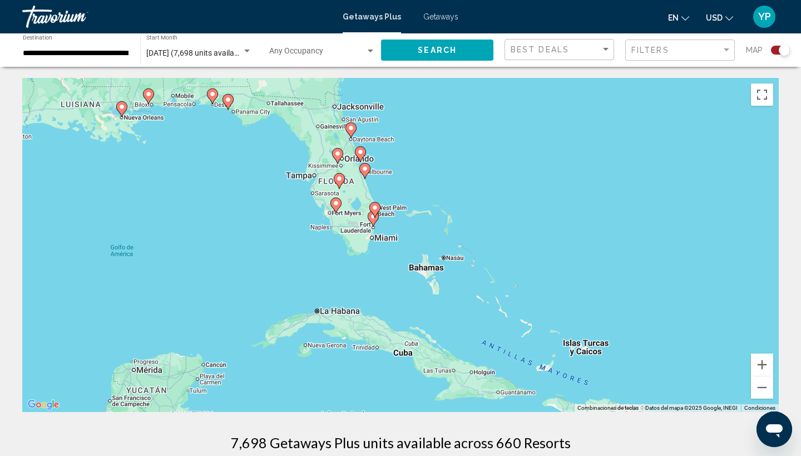
click at [223, 263] on div "Para activar la función de arrastrar con el teclado, presiona Alt + Intro. Una …" at bounding box center [400, 245] width 757 height 334
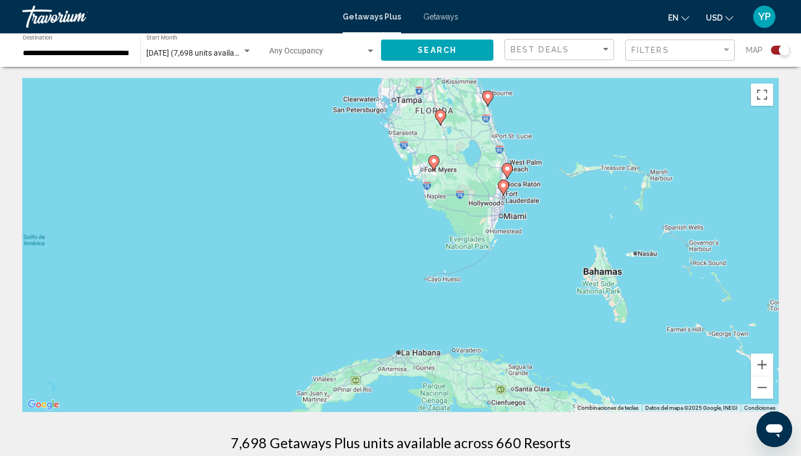
click at [223, 263] on div "Para activar la función de arrastrar con el teclado, presiona Alt + Intro. Una …" at bounding box center [400, 245] width 757 height 334
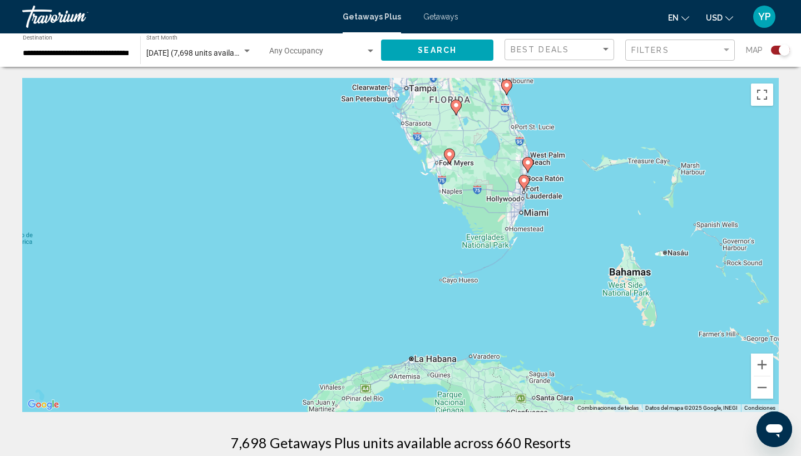
click at [223, 263] on div "Para activar la función de arrastrar con el teclado, presiona Alt + Intro. Una …" at bounding box center [400, 245] width 757 height 334
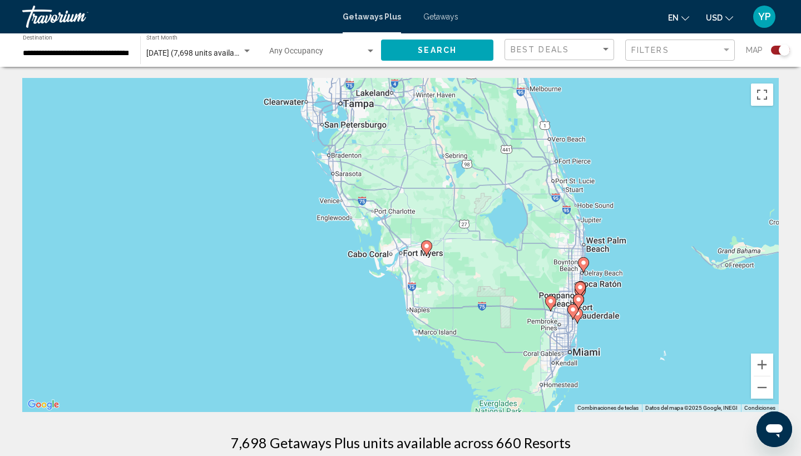
drag, startPoint x: 679, startPoint y: 113, endPoint x: 429, endPoint y: 303, distance: 314.0
click at [429, 304] on div "Para activar la función de arrastrar con el teclado, presiona Alt + Intro. Una …" at bounding box center [400, 245] width 757 height 334
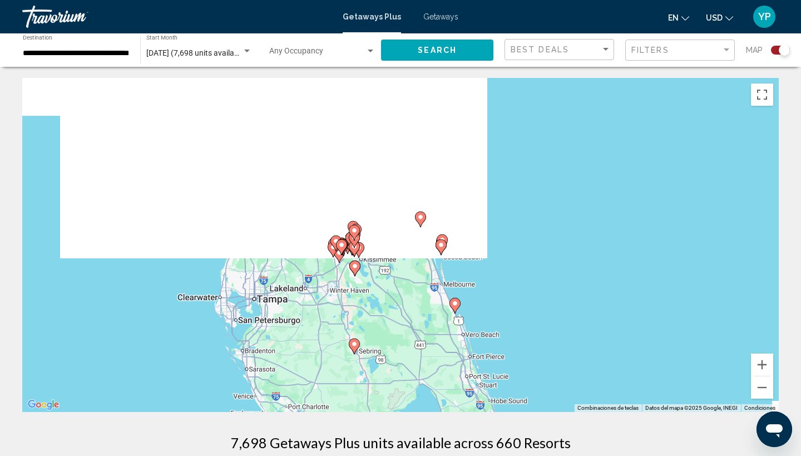
drag, startPoint x: 526, startPoint y: 155, endPoint x: 438, endPoint y: 351, distance: 214.7
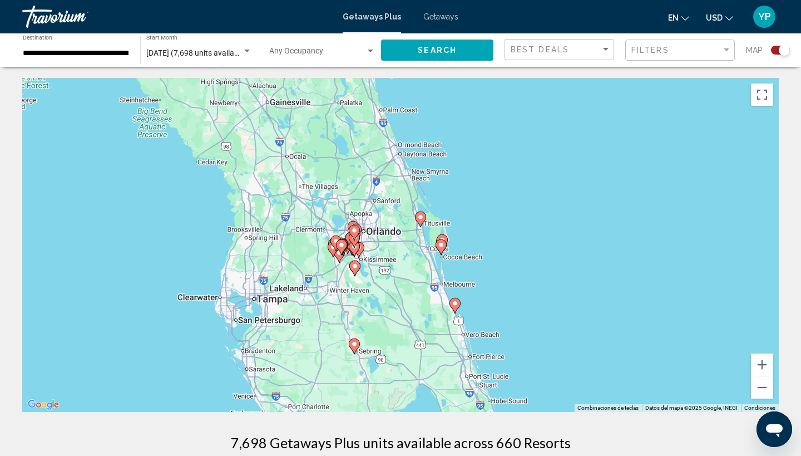
click at [438, 351] on div "Para activar la función de arrastrar con el teclado, presiona Alt + Intro. Una …" at bounding box center [400, 245] width 757 height 334
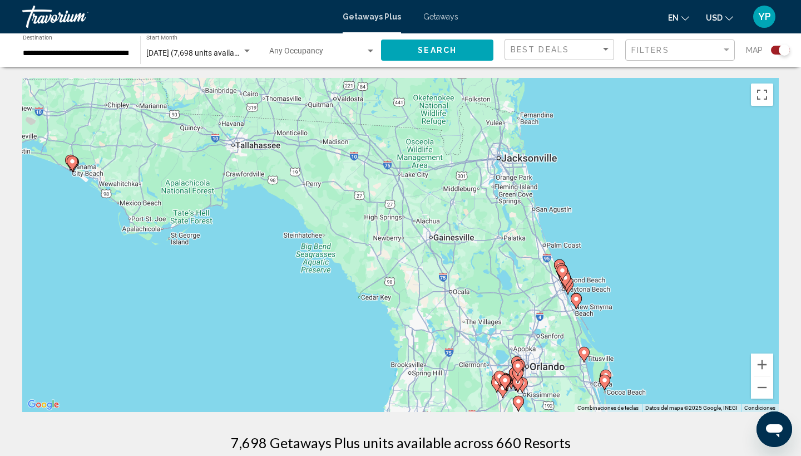
drag, startPoint x: 193, startPoint y: 162, endPoint x: 358, endPoint y: 298, distance: 213.9
click at [358, 298] on div "Para activar la función de arrastrar con el teclado, presiona Alt + Intro. Una …" at bounding box center [400, 245] width 757 height 334
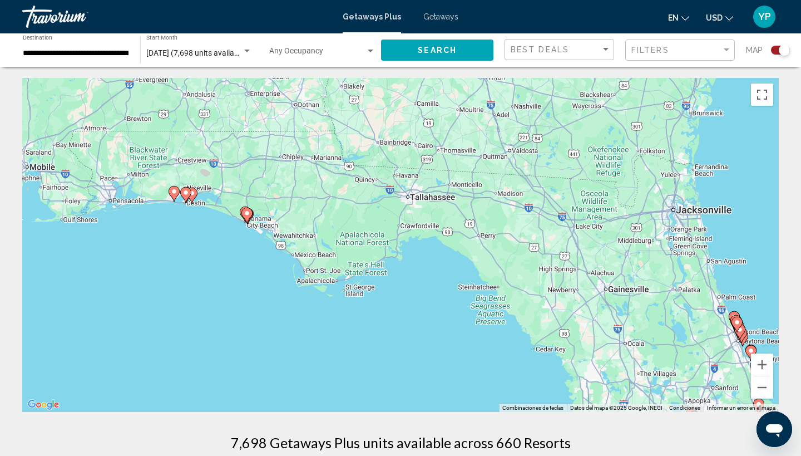
drag, startPoint x: 106, startPoint y: 192, endPoint x: 301, endPoint y: 241, distance: 200.9
click at [301, 241] on div "Para activar la función de arrastrar con el teclado, presiona Alt + Intro. Una …" at bounding box center [400, 245] width 757 height 334
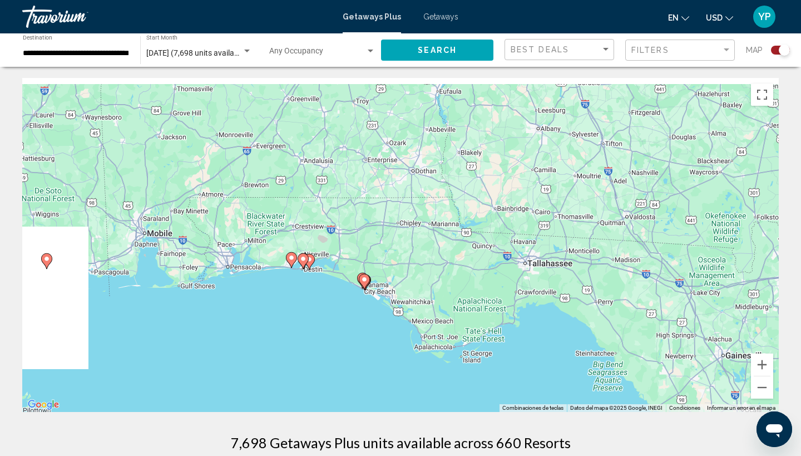
drag, startPoint x: 207, startPoint y: 221, endPoint x: 317, endPoint y: 300, distance: 135.4
click at [318, 301] on div "Para activar la función de arrastrar con el teclado, presiona Alt + Intro. Una …" at bounding box center [400, 245] width 757 height 334
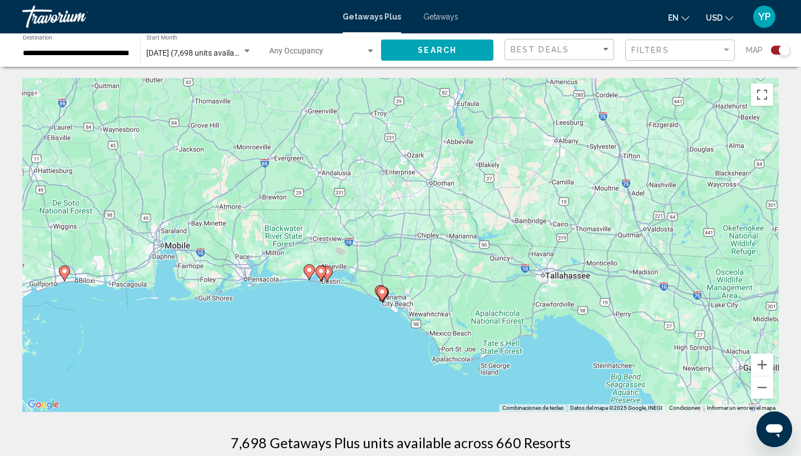
click at [310, 291] on div "Para activar la función de arrastrar con el teclado, presiona Alt + Intro. Una …" at bounding box center [400, 245] width 757 height 334
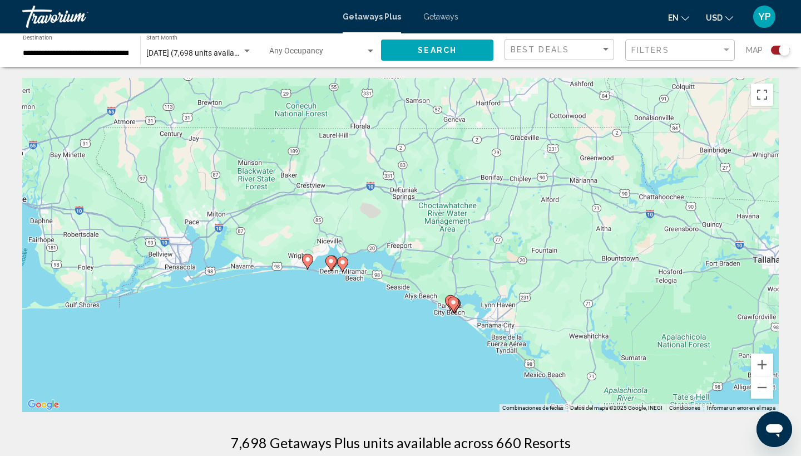
click at [310, 291] on div "Para activar la función de arrastrar con el teclado, presiona Alt + Intro. Una …" at bounding box center [400, 245] width 757 height 334
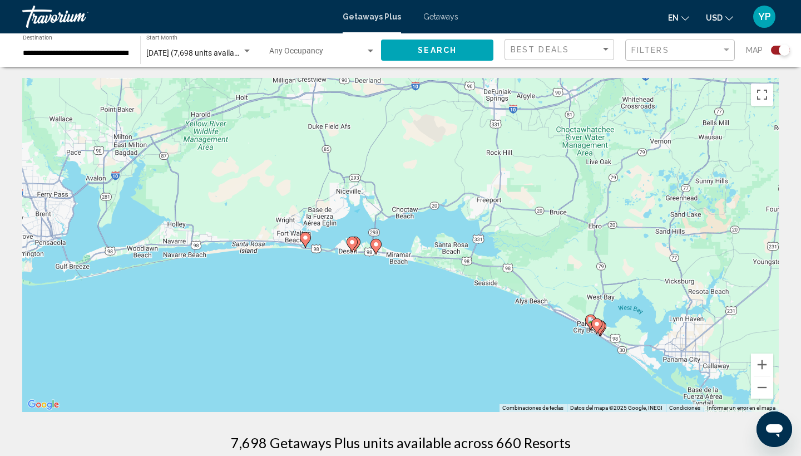
click at [310, 291] on div "Para activar la función de arrastrar con el teclado, presiona Alt + Intro. Una …" at bounding box center [400, 245] width 757 height 334
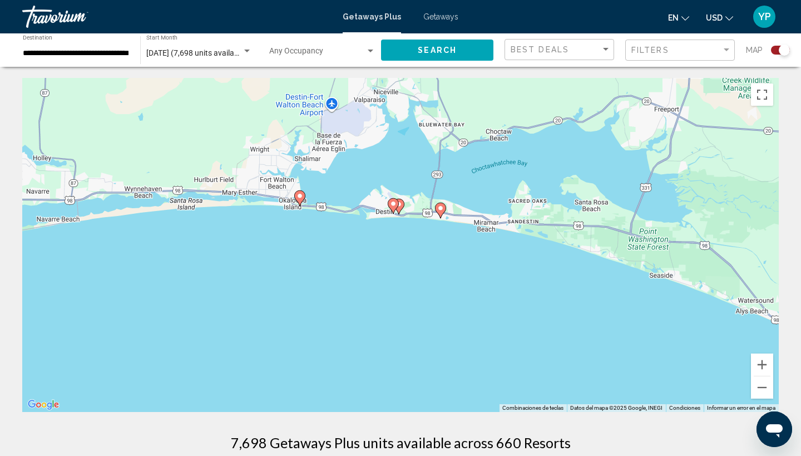
click at [310, 291] on div "Para activar la función de arrastrar con el teclado, presiona Alt + Intro. Una …" at bounding box center [400, 245] width 757 height 334
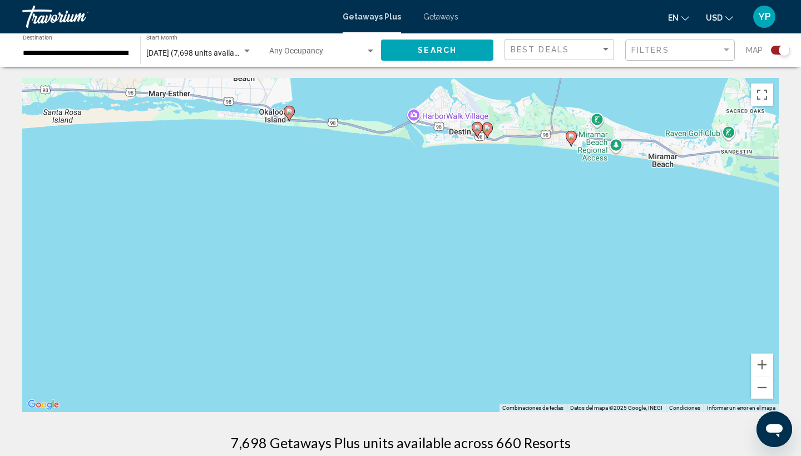
click at [477, 127] on image "Main content" at bounding box center [477, 127] width 7 height 7
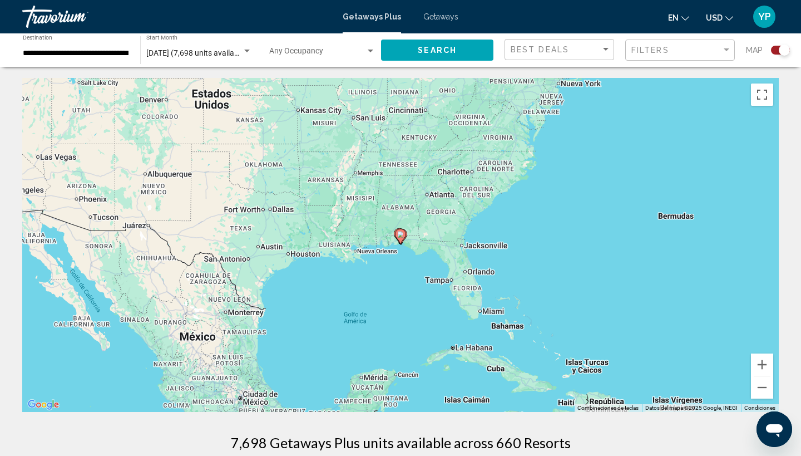
click at [402, 232] on image "Main content" at bounding box center [400, 234] width 7 height 7
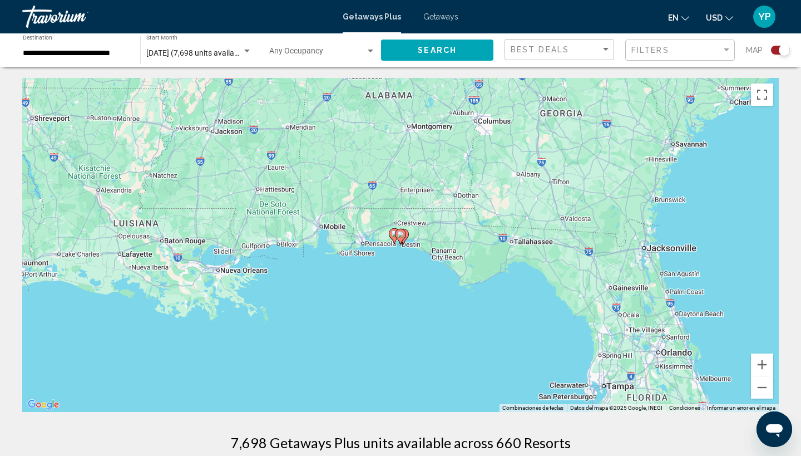
click at [402, 232] on image "Main content" at bounding box center [400, 234] width 7 height 7
type input "**********"
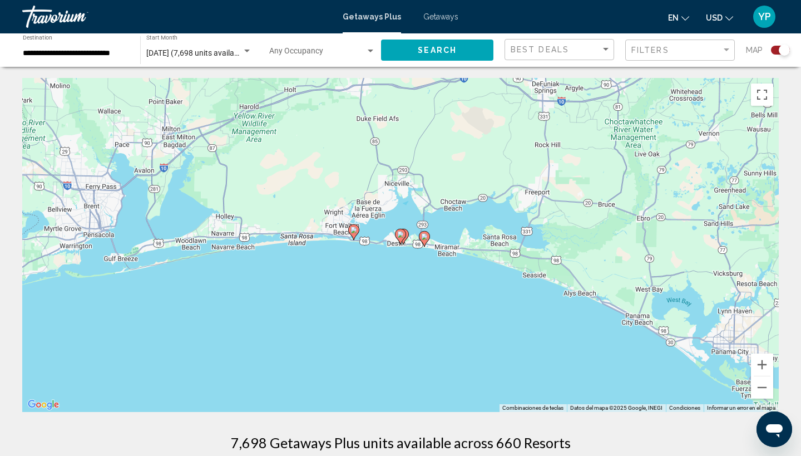
click at [402, 232] on image "Main content" at bounding box center [400, 234] width 7 height 7
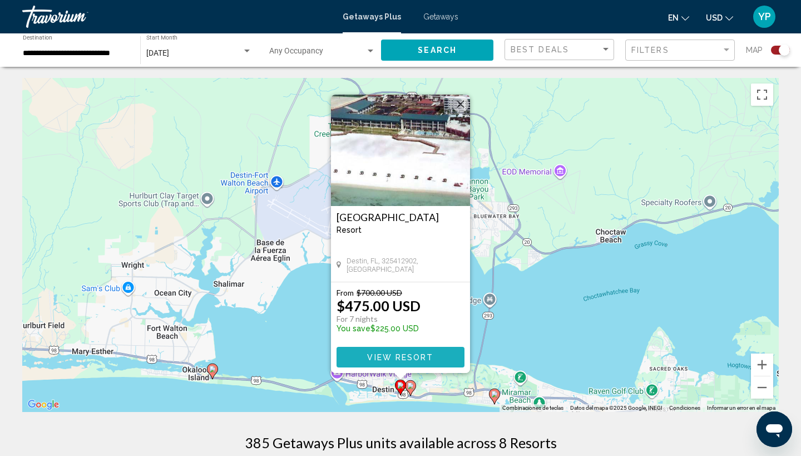
click at [409, 354] on span "View Resort" at bounding box center [400, 357] width 66 height 9
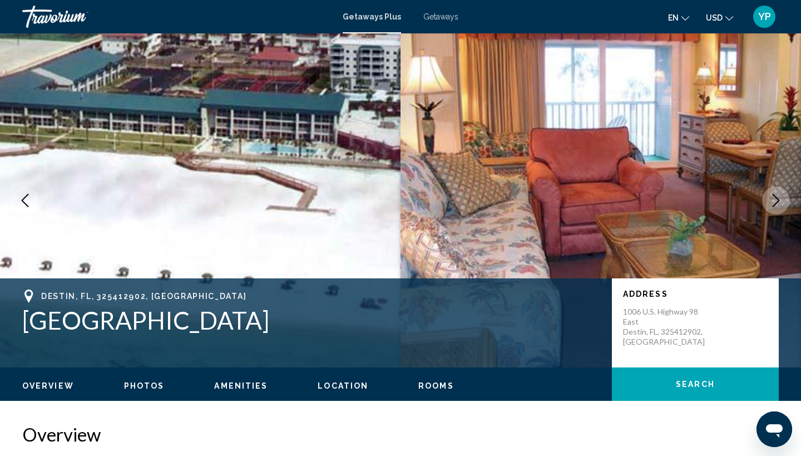
click at [771, 199] on icon "Next image" at bounding box center [775, 200] width 13 height 13
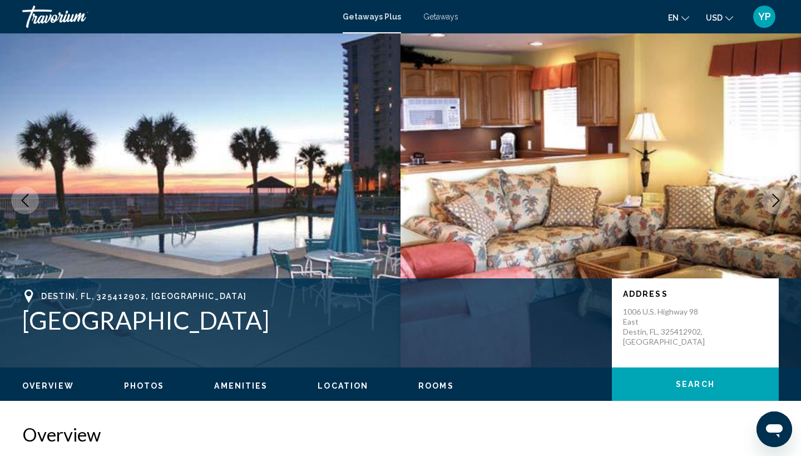
click at [771, 199] on icon "Next image" at bounding box center [775, 200] width 13 height 13
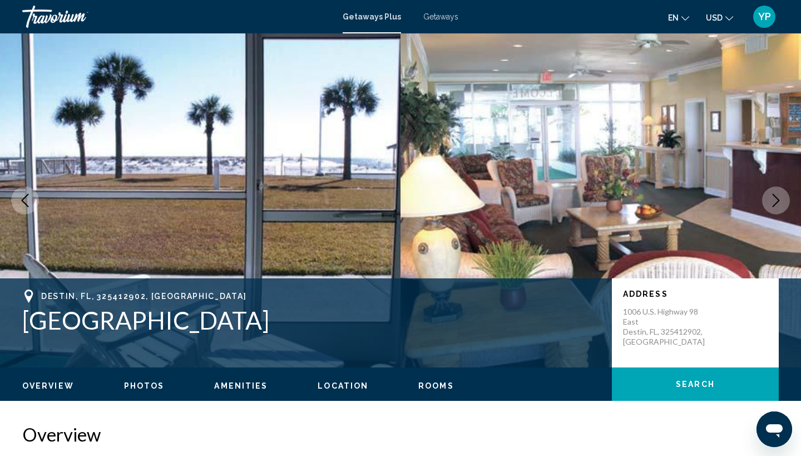
click at [772, 197] on icon "Next image" at bounding box center [775, 200] width 13 height 13
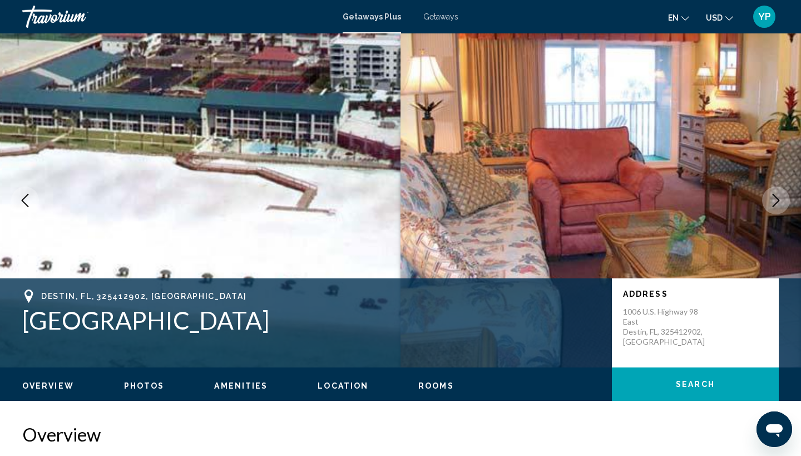
click at [779, 198] on icon "Next image" at bounding box center [775, 200] width 13 height 13
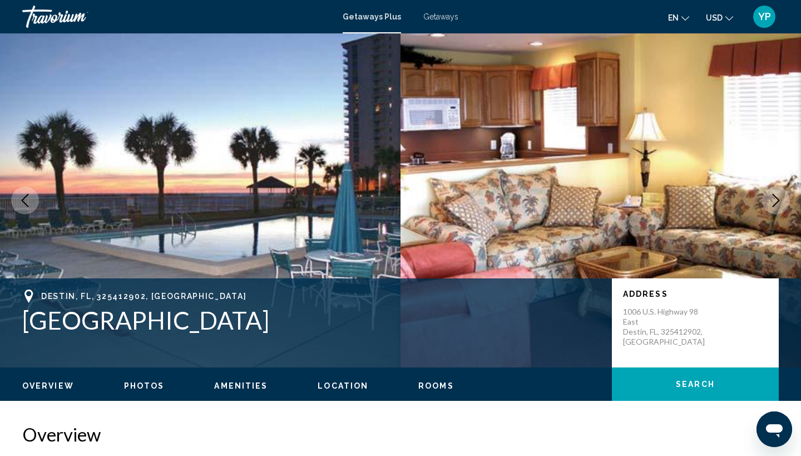
click at [779, 198] on icon "Next image" at bounding box center [775, 200] width 13 height 13
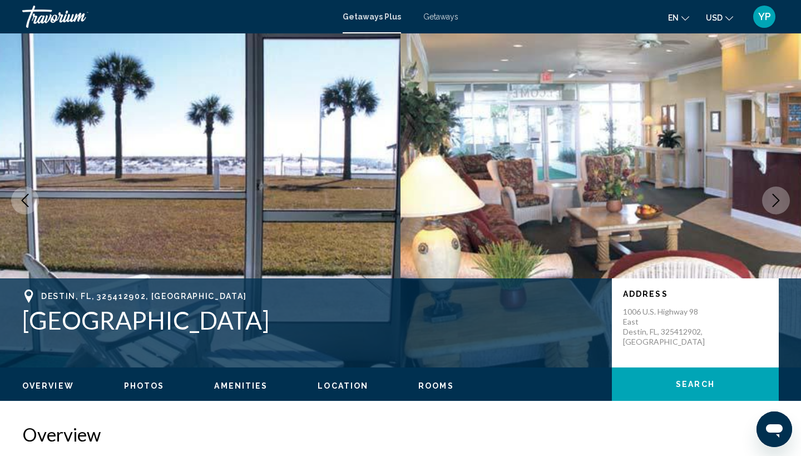
click at [779, 198] on icon "Next image" at bounding box center [775, 200] width 13 height 13
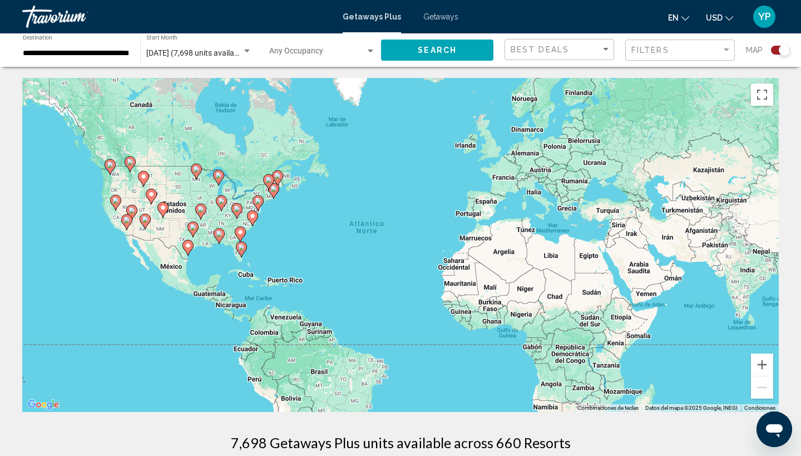
click at [219, 234] on image "Main content" at bounding box center [219, 233] width 7 height 7
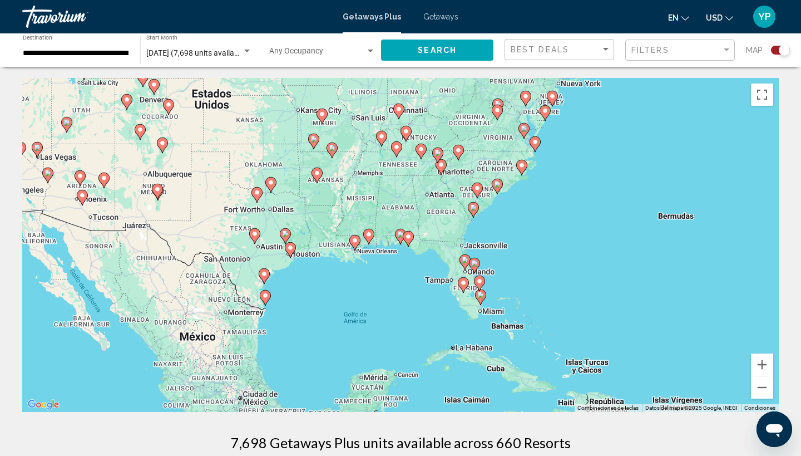
click at [268, 295] on image "Main content" at bounding box center [265, 295] width 7 height 7
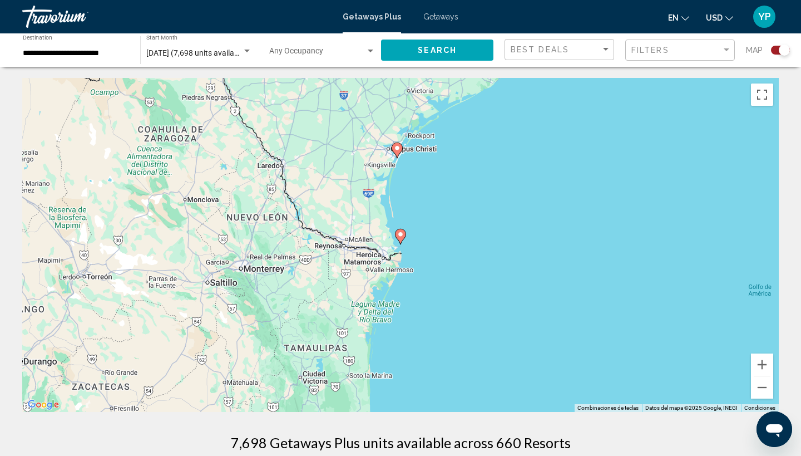
click at [401, 234] on image "Main content" at bounding box center [400, 234] width 7 height 7
type input "**********"
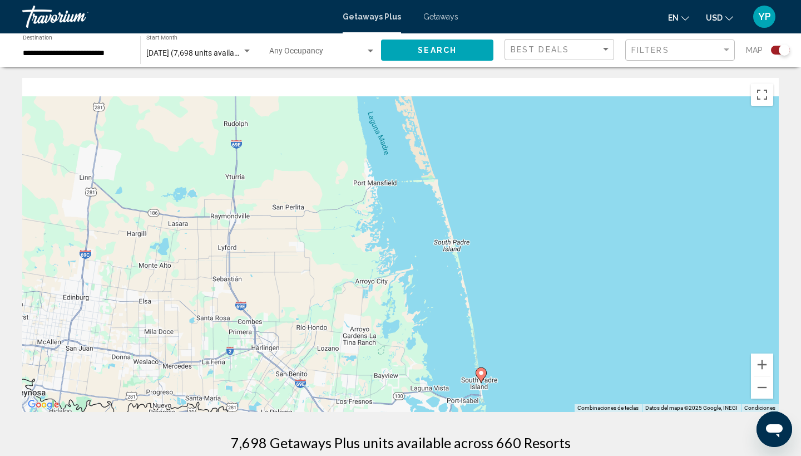
drag, startPoint x: 369, startPoint y: 139, endPoint x: 487, endPoint y: 362, distance: 251.9
click at [487, 362] on div "Para navegar, presiona las teclas [PERSON_NAME]. Para activar la función de arr…" at bounding box center [400, 245] width 757 height 334
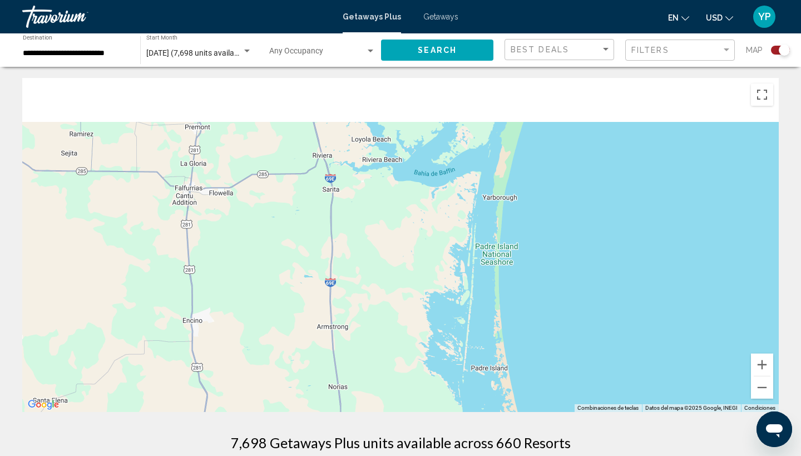
drag, startPoint x: 375, startPoint y: 137, endPoint x: 451, endPoint y: 387, distance: 261.7
click at [451, 387] on div "Para navegar, presiona las teclas [PERSON_NAME]. Para activar la función de arr…" at bounding box center [400, 245] width 757 height 334
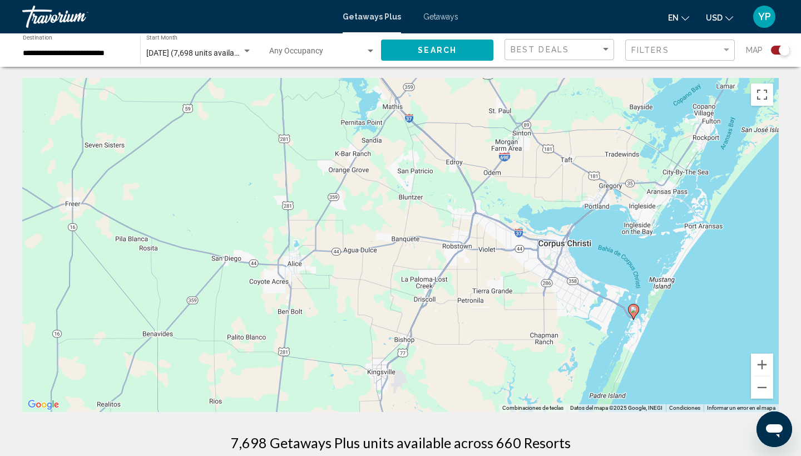
click at [634, 310] on image "Main content" at bounding box center [633, 309] width 7 height 7
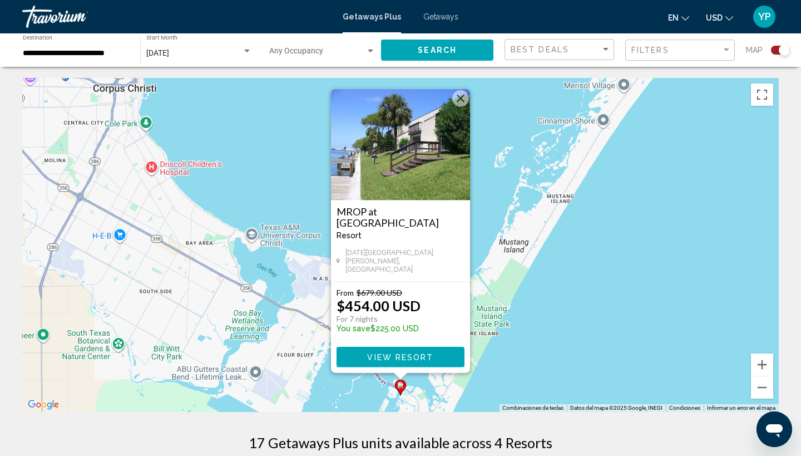
click at [556, 324] on div "Para activar la función de arrastrar con el teclado, presiona Alt + Intro. Una …" at bounding box center [400, 245] width 757 height 334
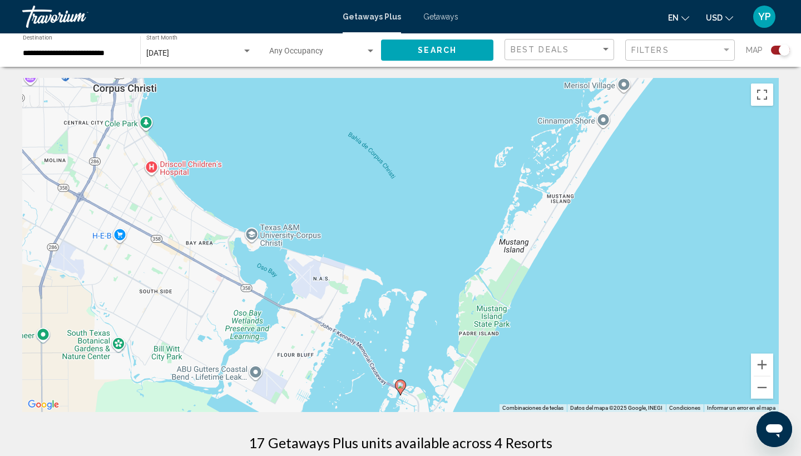
click at [556, 324] on div "Para activar la función de arrastrar con el teclado, presiona Alt + Intro. Una …" at bounding box center [400, 245] width 757 height 334
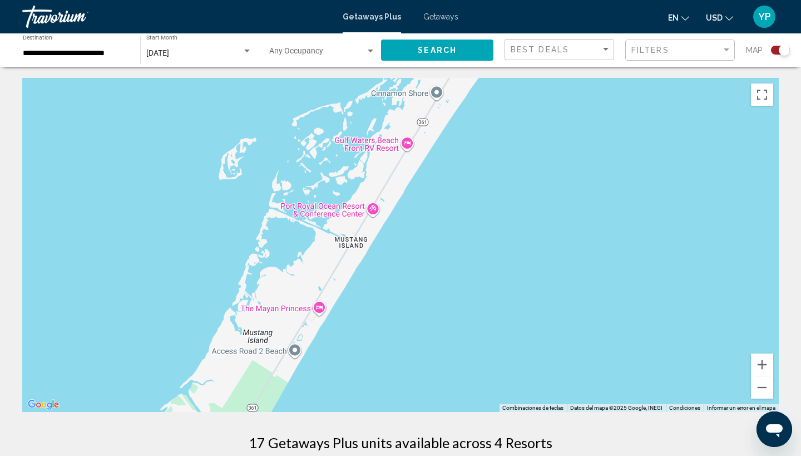
drag, startPoint x: 636, startPoint y: 196, endPoint x: 419, endPoint y: 368, distance: 276.9
click at [418, 368] on div "Para activar la función de arrastrar con el teclado, presiona Alt + Intro. Una …" at bounding box center [400, 245] width 757 height 334
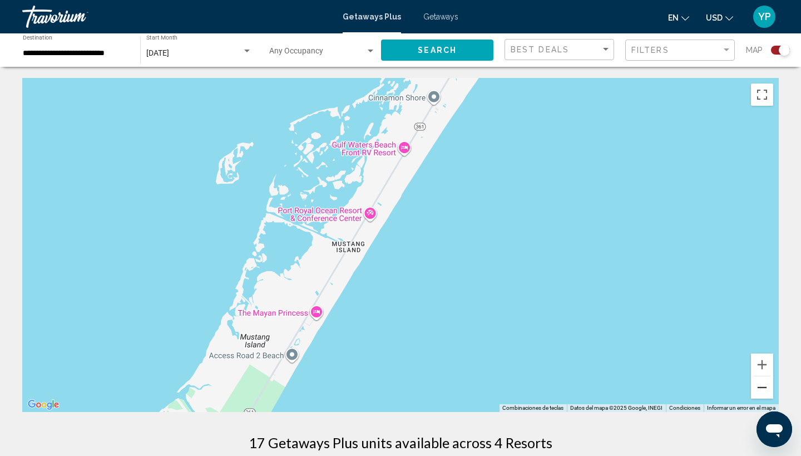
click at [763, 386] on button "Alejar" at bounding box center [762, 387] width 22 height 22
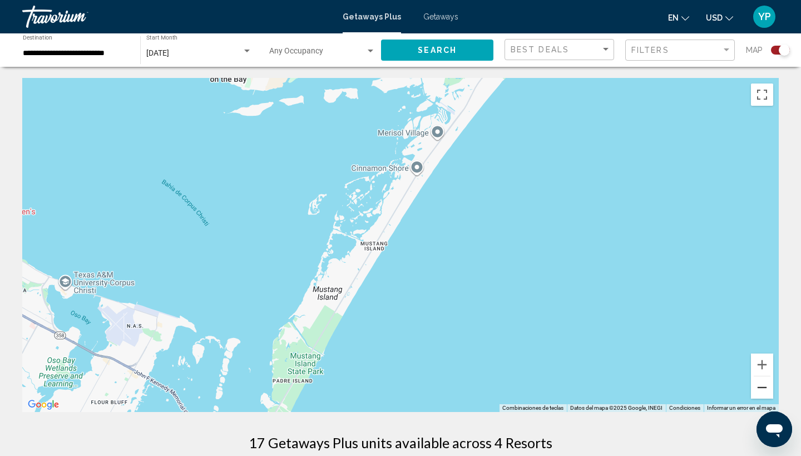
click at [763, 386] on button "Alejar" at bounding box center [762, 387] width 22 height 22
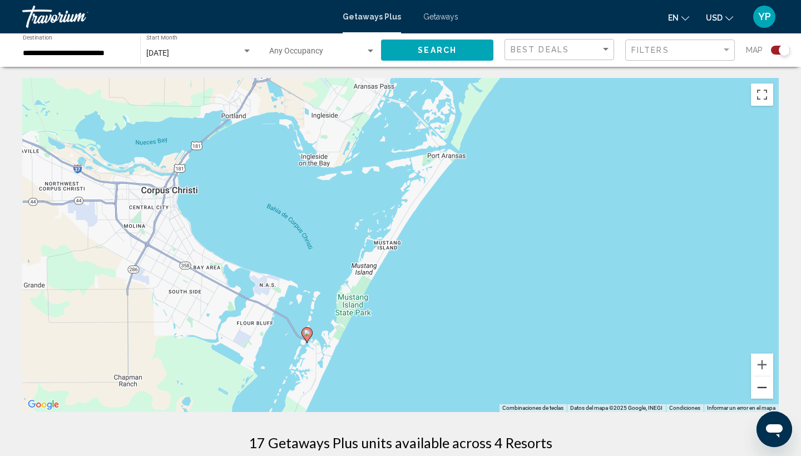
click at [763, 386] on button "Alejar" at bounding box center [762, 387] width 22 height 22
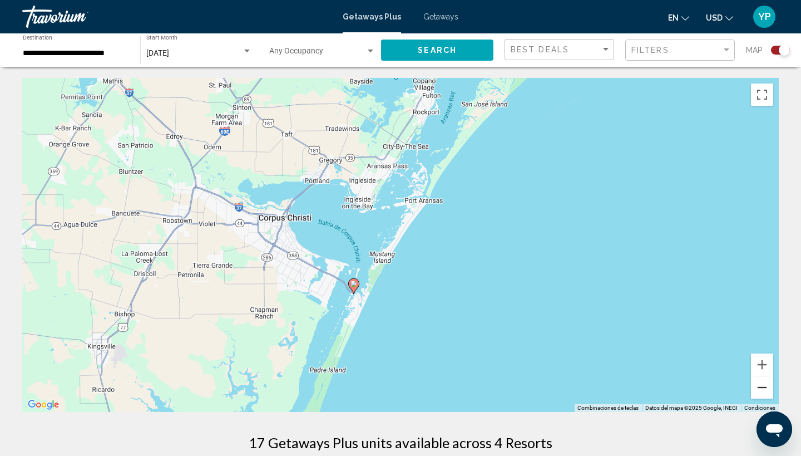
click at [763, 386] on button "Alejar" at bounding box center [762, 387] width 22 height 22
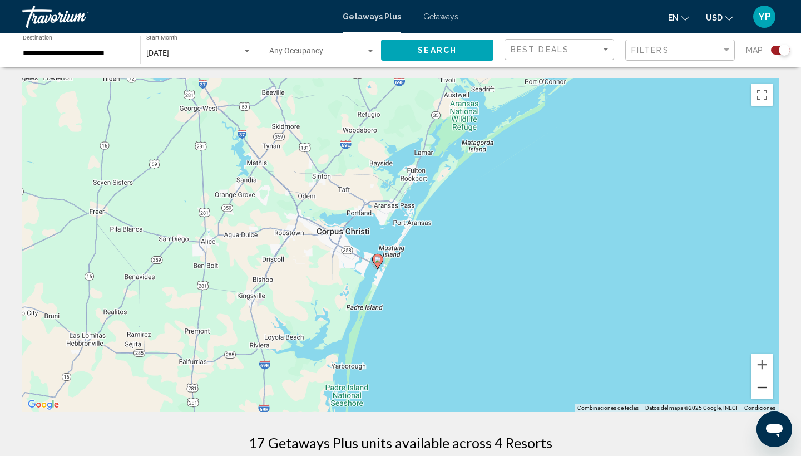
click at [763, 386] on button "Alejar" at bounding box center [762, 387] width 22 height 22
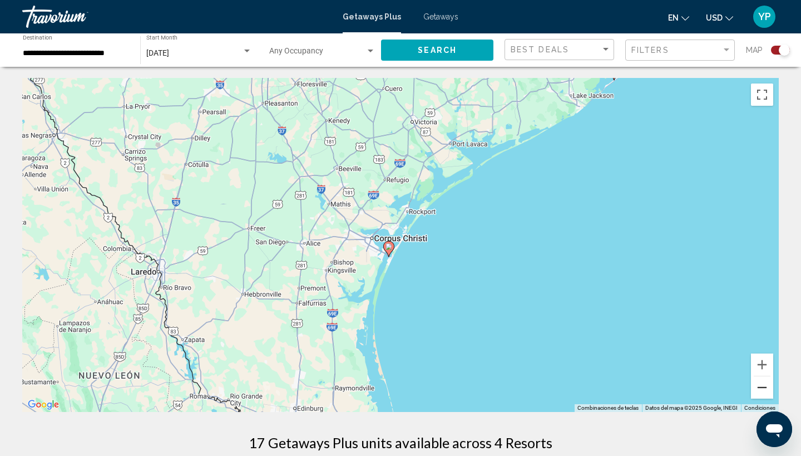
click at [763, 386] on button "Alejar" at bounding box center [762, 387] width 22 height 22
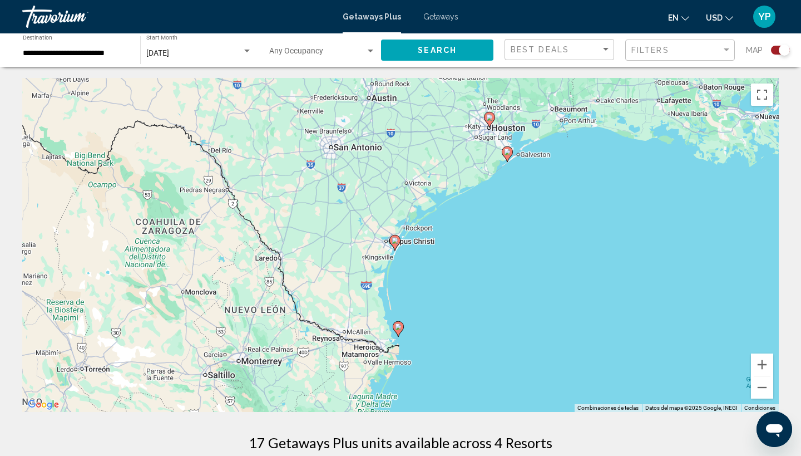
click at [509, 153] on image "Main content" at bounding box center [507, 152] width 7 height 7
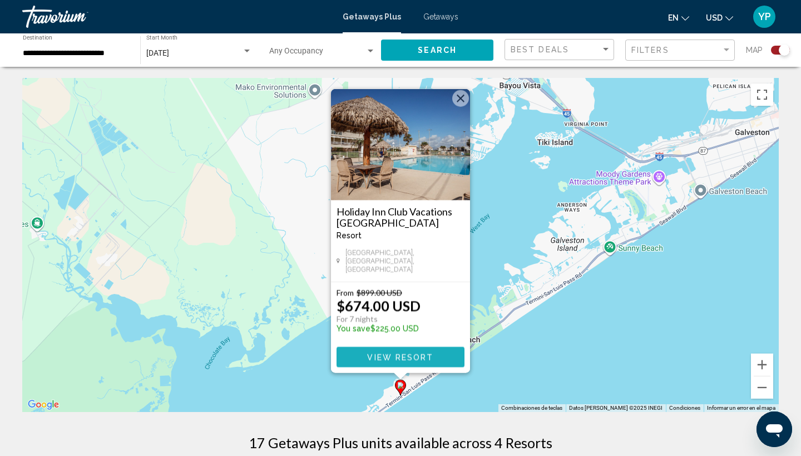
click at [395, 352] on button "View Resort" at bounding box center [401, 357] width 128 height 21
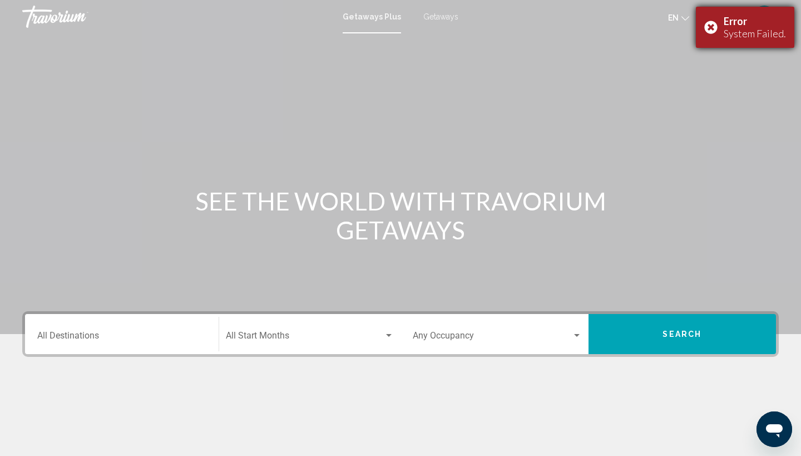
click at [714, 26] on div "Error System Failed." at bounding box center [745, 27] width 98 height 41
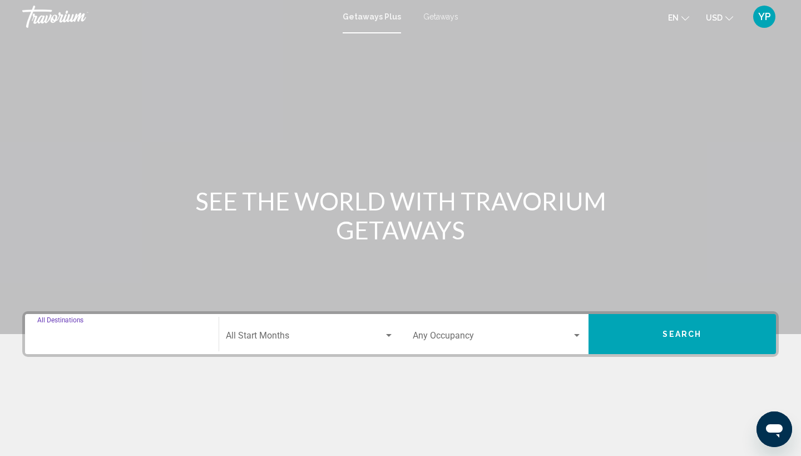
click at [65, 333] on input "Destination All Destinations" at bounding box center [121, 338] width 169 height 10
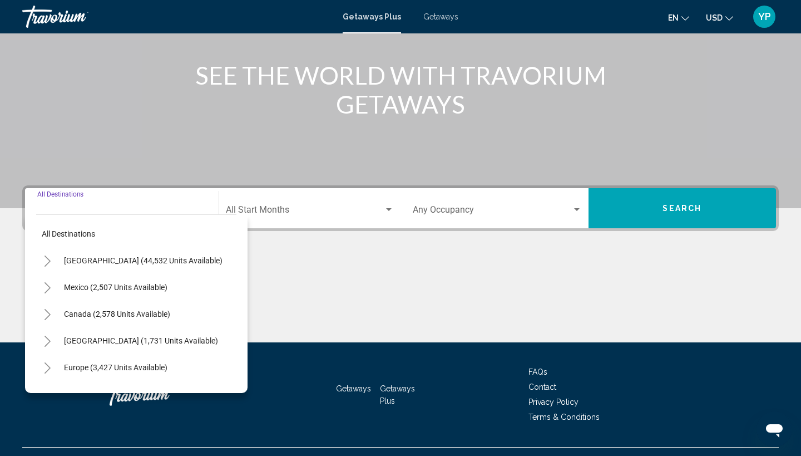
scroll to position [149, 0]
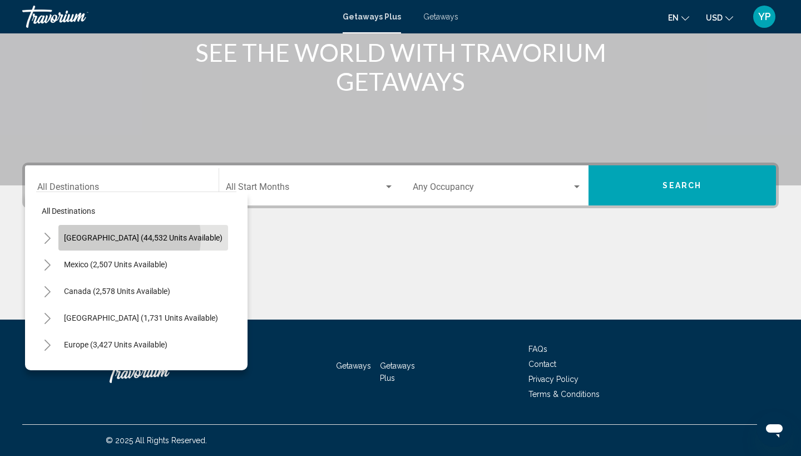
click at [119, 238] on span "[GEOGRAPHIC_DATA] (44,532 units available)" at bounding box center [143, 237] width 159 height 9
type input "**********"
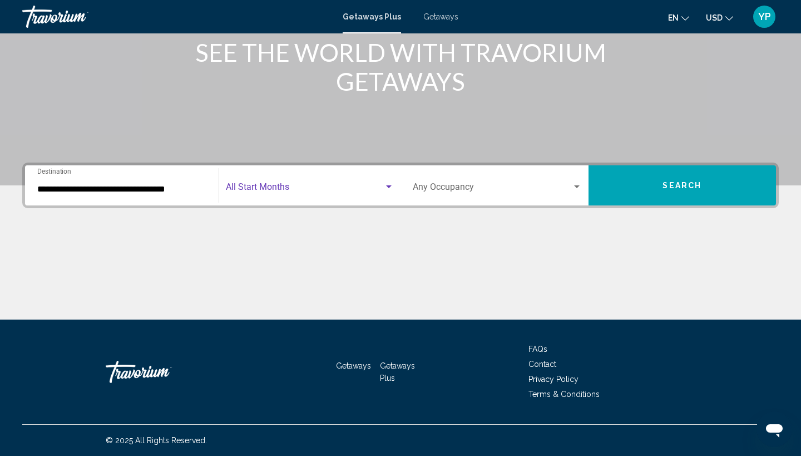
click at [392, 184] on div "Search widget" at bounding box center [389, 186] width 10 height 9
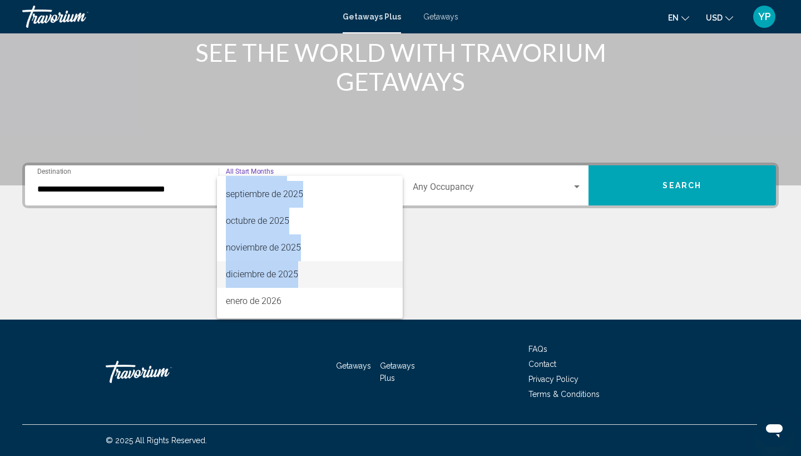
drag, startPoint x: 298, startPoint y: 309, endPoint x: 294, endPoint y: 325, distance: 16.7
click at [294, 325] on div "All Start Months [DATE] [DATE] [DATE] [DATE] [DATE] [DATE] [DATE] [DATE] [DATE]…" at bounding box center [400, 228] width 801 height 456
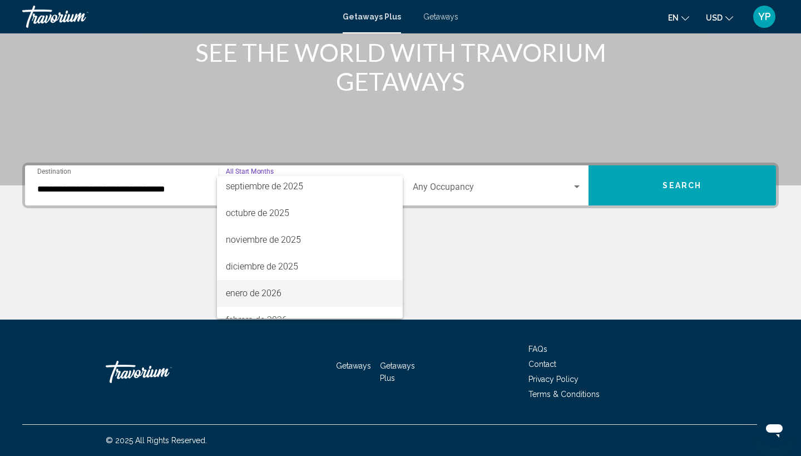
click at [309, 283] on span "enero de 2026" at bounding box center [310, 293] width 169 height 27
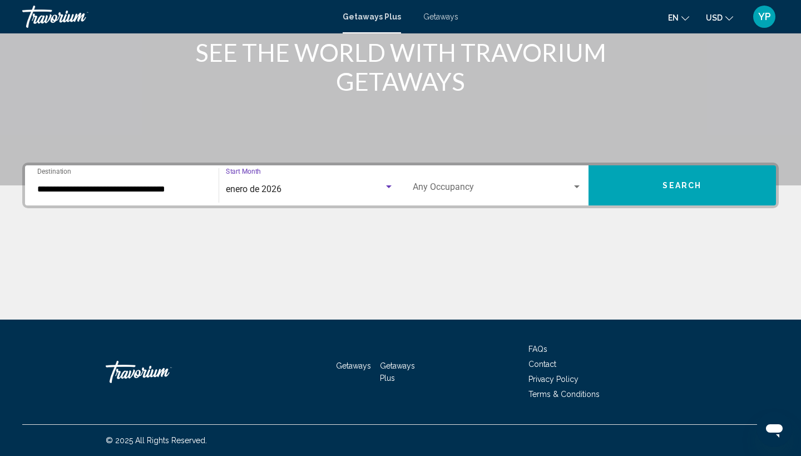
click at [297, 188] on div "enero de 2026" at bounding box center [305, 189] width 159 height 10
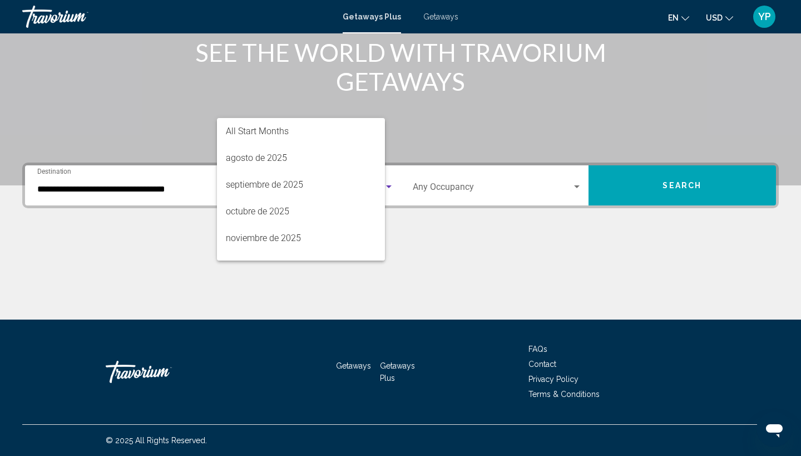
scroll to position [102, 0]
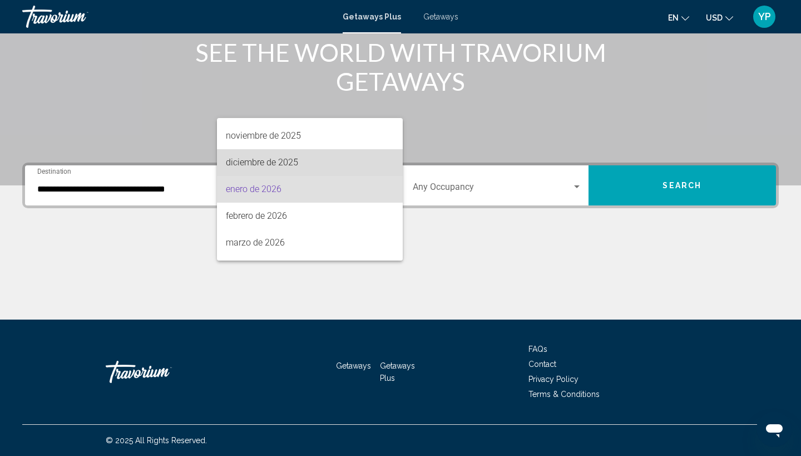
click at [293, 163] on span "diciembre de 2025" at bounding box center [310, 162] width 169 height 27
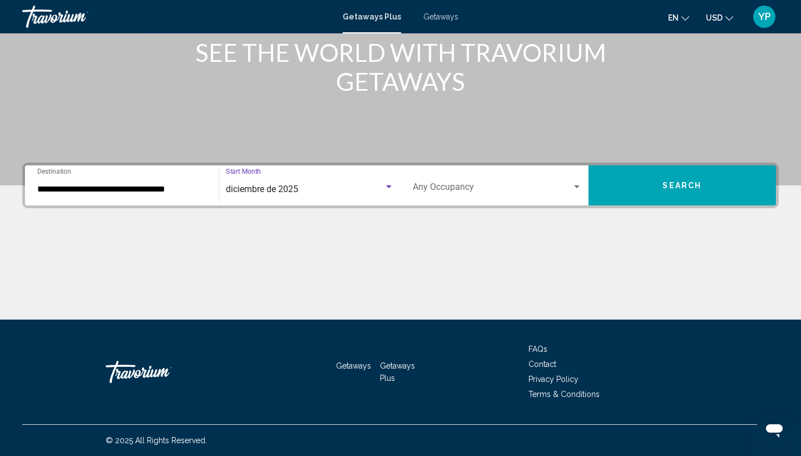
click at [440, 185] on span "Search widget" at bounding box center [492, 189] width 159 height 10
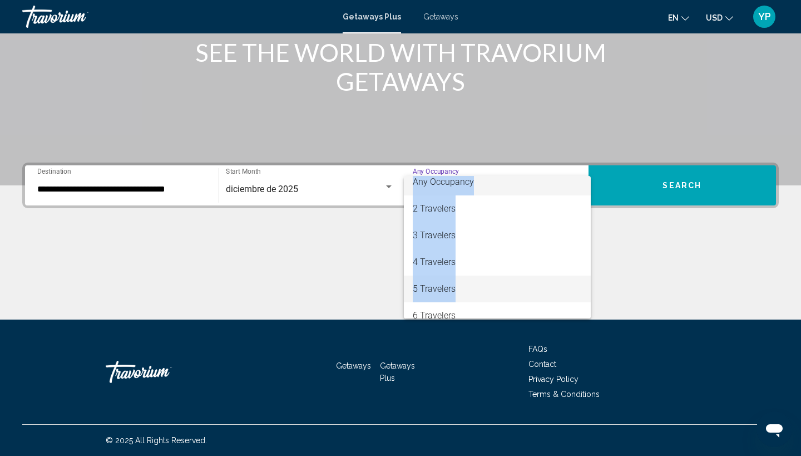
scroll to position [14, 0]
drag, startPoint x: 470, startPoint y: 305, endPoint x: 466, endPoint y: 319, distance: 14.4
click at [466, 319] on div "Any Occupancy 2 Travelers 3 Travelers 4 Travelers 5 Travelers 6 Travelers 7 Tra…" at bounding box center [400, 228] width 801 height 456
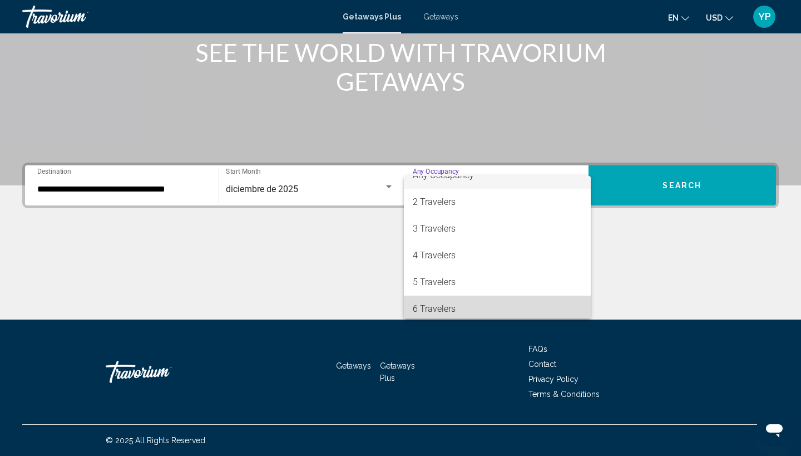
click at [452, 305] on span "6 Travelers" at bounding box center [497, 308] width 169 height 27
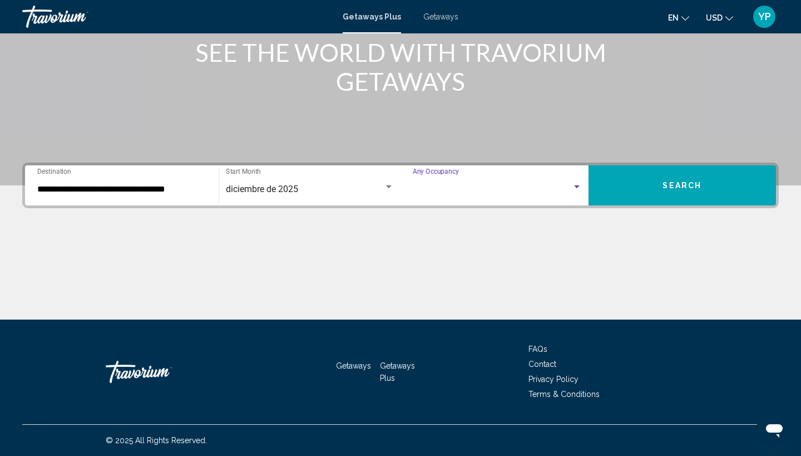
scroll to position [18, 0]
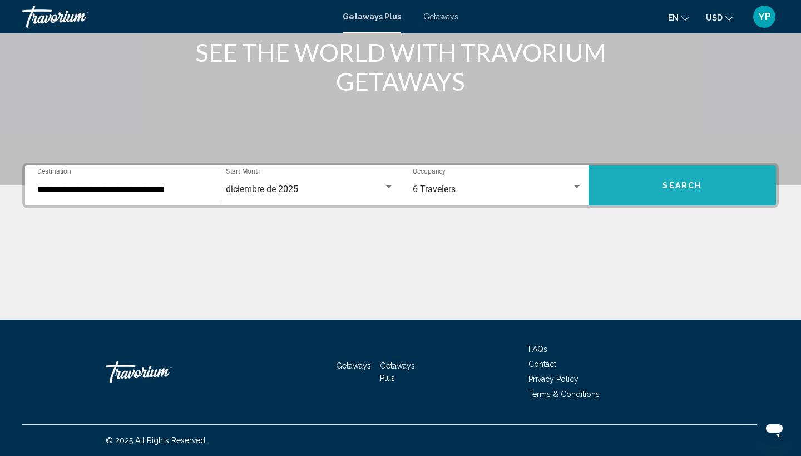
click at [675, 185] on span "Search" at bounding box center [682, 185] width 39 height 9
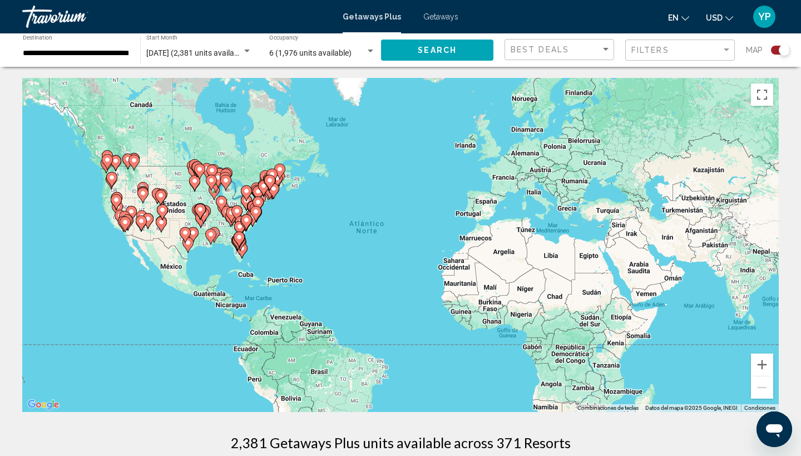
click at [311, 231] on div "Para activar la función de arrastrar con el teclado, presiona Alt + Intro. Una …" at bounding box center [400, 245] width 757 height 334
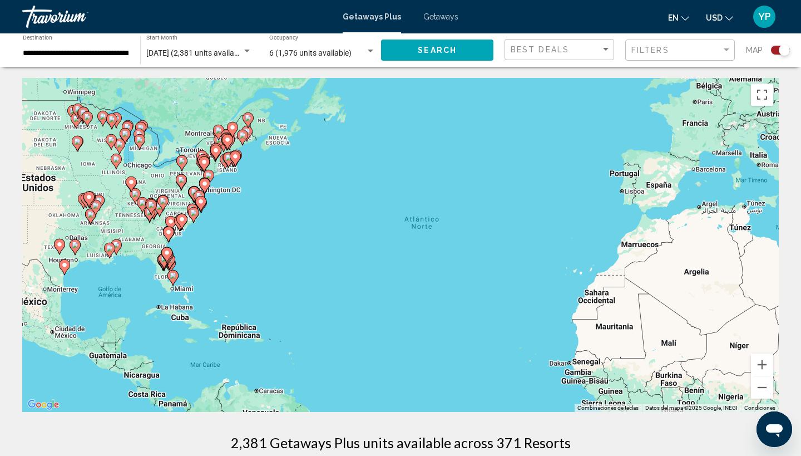
click at [263, 263] on div "Para activar la función de arrastrar con el teclado, presiona Alt + Intro. Una …" at bounding box center [400, 245] width 757 height 334
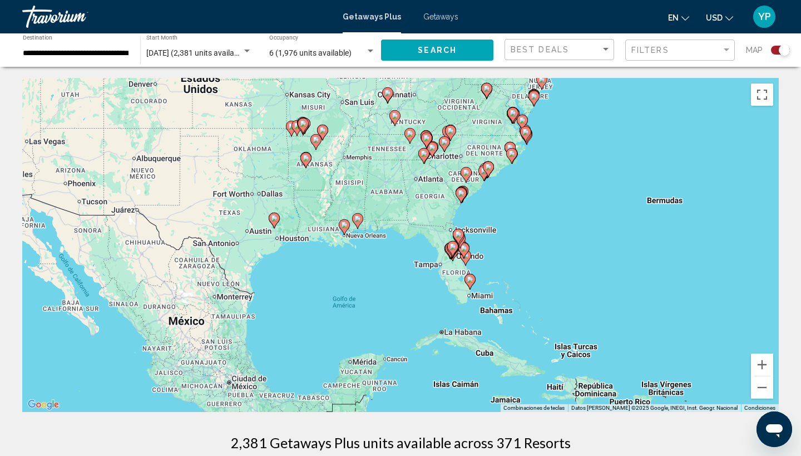
drag, startPoint x: 134, startPoint y: 311, endPoint x: 542, endPoint y: 266, distance: 410.8
click at [542, 266] on div "Para activar la función de arrastrar con el teclado, presiona Alt + Intro. Una …" at bounding box center [400, 245] width 757 height 334
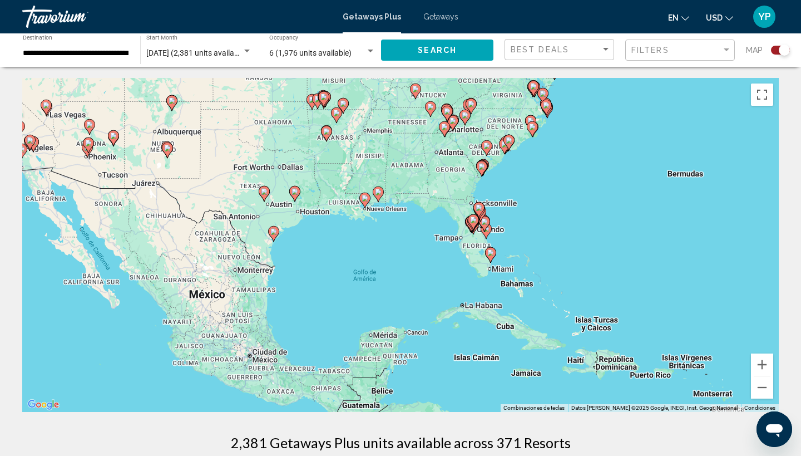
click at [319, 240] on div "Para activar la función de arrastrar con el teclado, presiona Alt + Intro. Una …" at bounding box center [400, 245] width 757 height 334
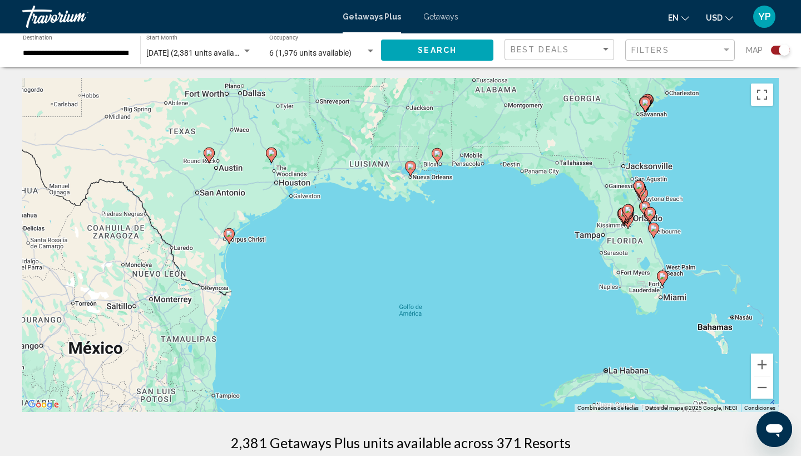
click at [319, 240] on div "Para activar la función de arrastrar con el teclado, presiona Alt + Intro. Una …" at bounding box center [400, 245] width 757 height 334
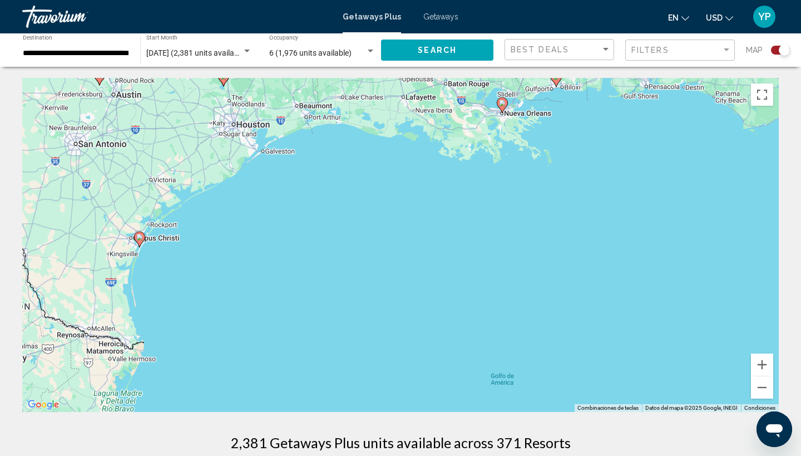
click at [319, 240] on div "Para activar la función de arrastrar con el teclado, presiona Alt + Intro. Una …" at bounding box center [400, 245] width 757 height 334
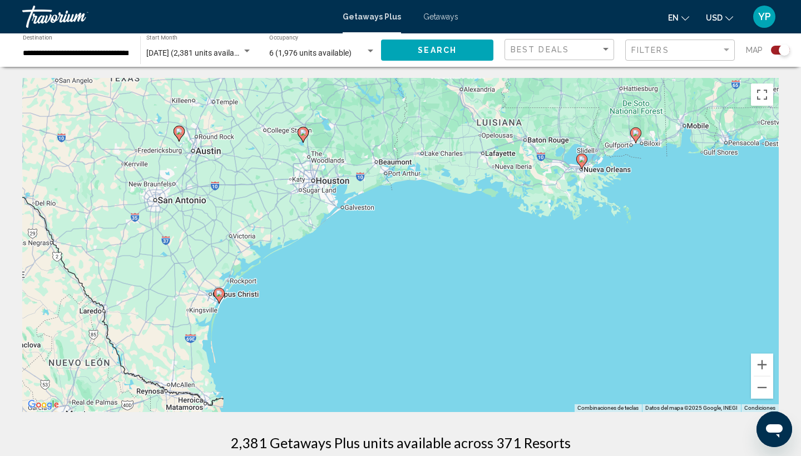
drag, startPoint x: 274, startPoint y: 177, endPoint x: 358, endPoint y: 239, distance: 104.3
click at [358, 239] on div "Para activar la función de arrastrar con el teclado, presiona Alt + Intro. Una …" at bounding box center [400, 245] width 757 height 334
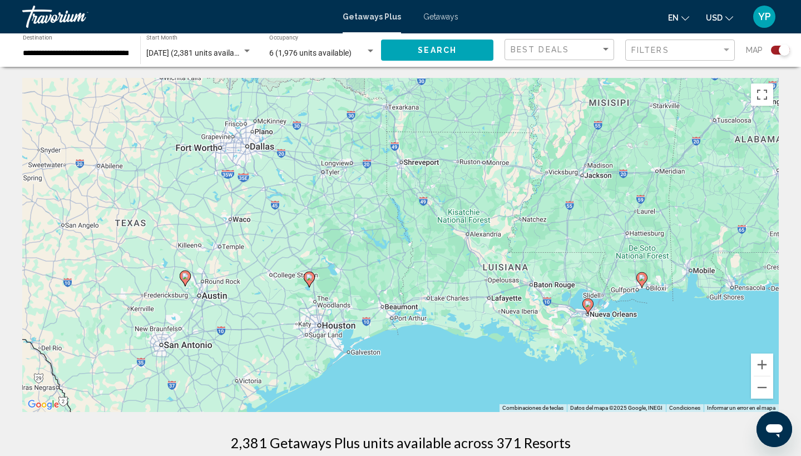
drag, startPoint x: 429, startPoint y: 202, endPoint x: 430, endPoint y: 343, distance: 140.8
click at [430, 343] on div "Para activar la función de arrastrar con el teclado, presiona Alt + Intro. Una …" at bounding box center [400, 245] width 757 height 334
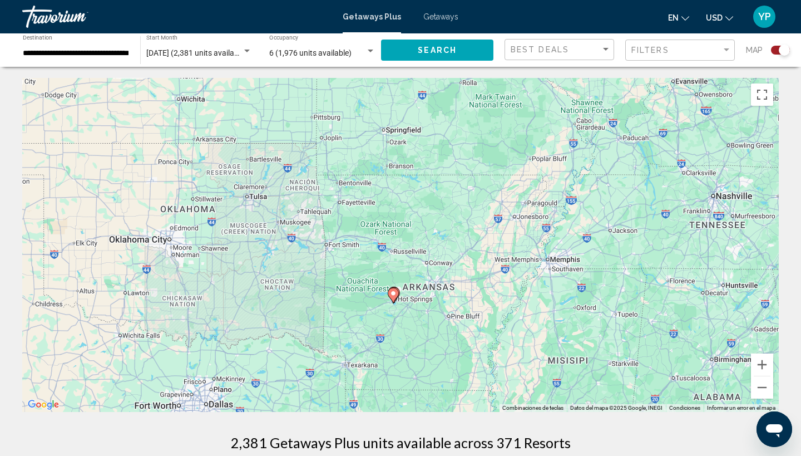
drag, startPoint x: 453, startPoint y: 151, endPoint x: 386, endPoint y: 404, distance: 262.5
click at [386, 404] on div "Para activar la función de arrastrar con el teclado, presiona Alt + Intro. Una …" at bounding box center [400, 245] width 757 height 334
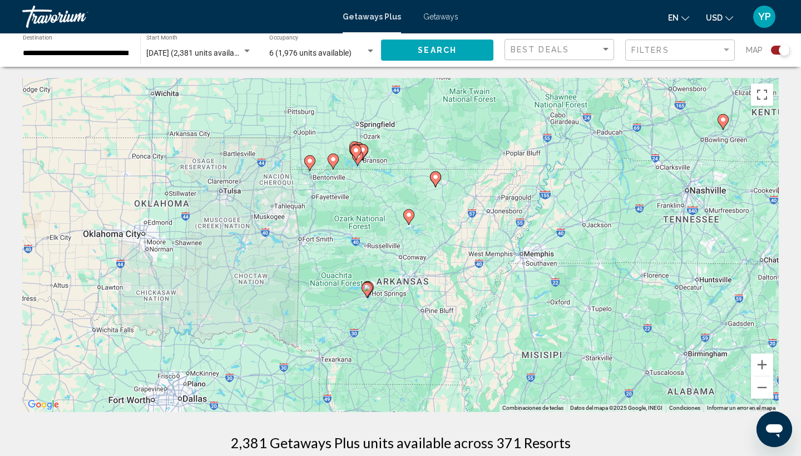
click at [369, 288] on image "Main content" at bounding box center [367, 287] width 7 height 7
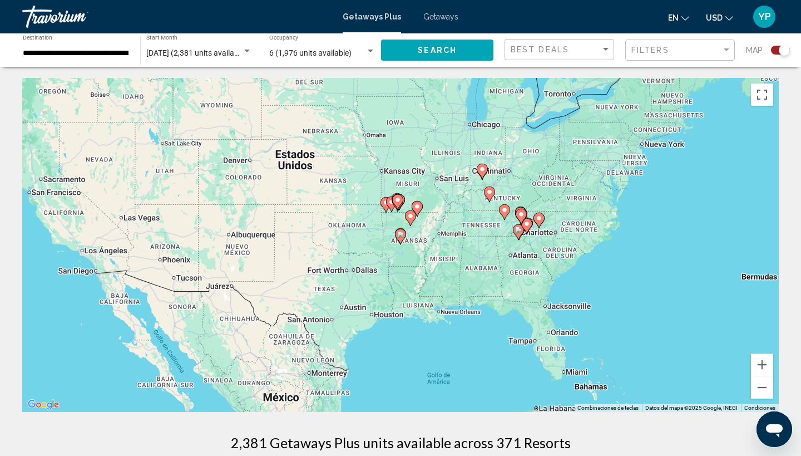
click at [400, 233] on image "Main content" at bounding box center [400, 234] width 7 height 7
type input "**********"
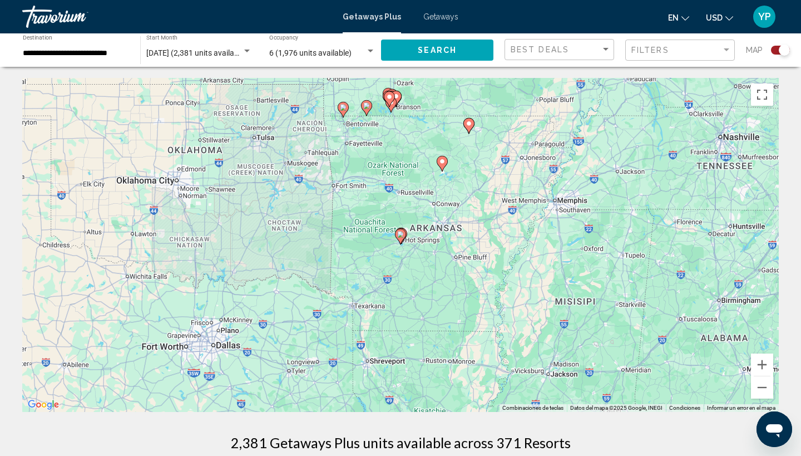
click at [400, 233] on image "Main content" at bounding box center [400, 234] width 7 height 7
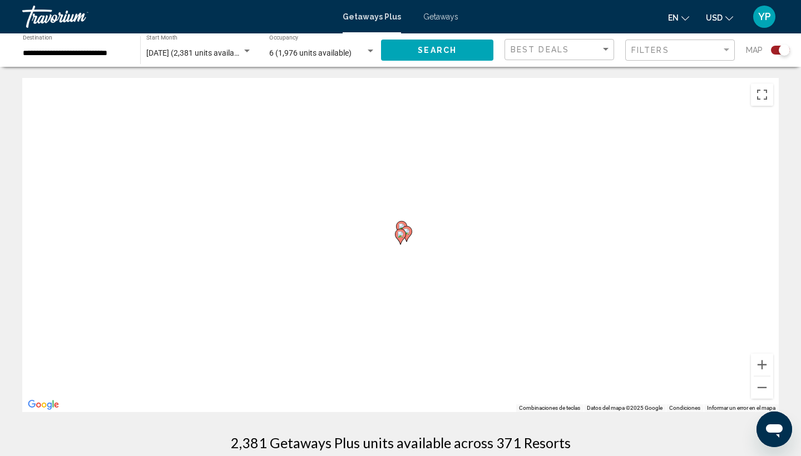
click at [404, 233] on icon "Main content" at bounding box center [401, 236] width 10 height 14
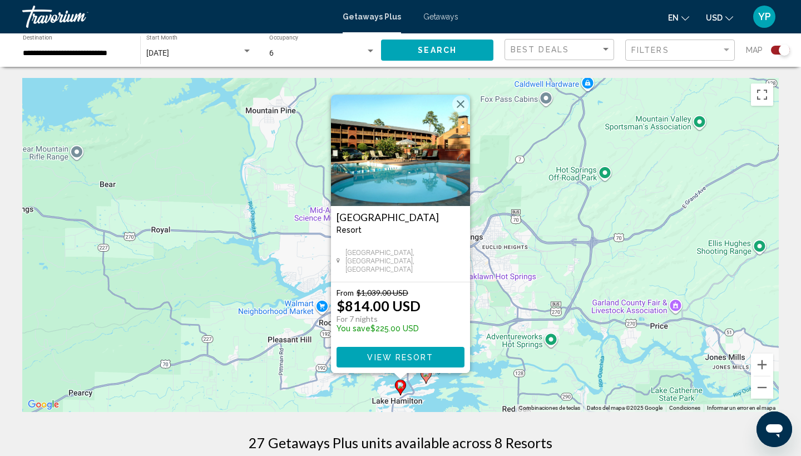
click at [536, 273] on div "Para activar la función de arrastrar con el teclado, presiona Alt + Intro. Una …" at bounding box center [400, 245] width 757 height 334
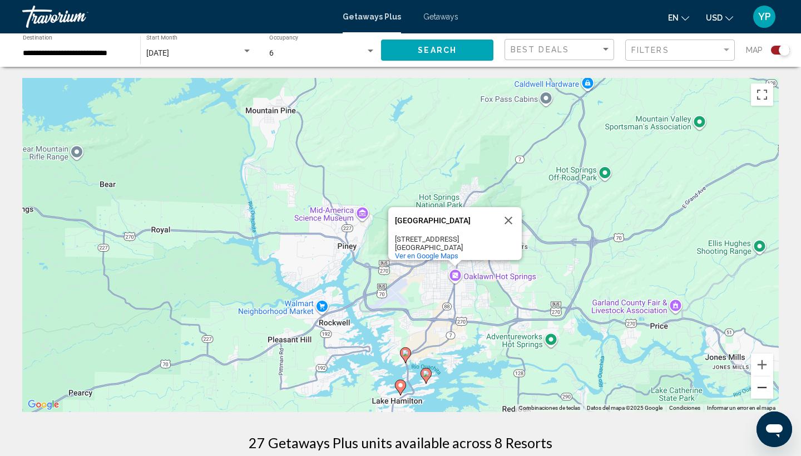
click at [764, 387] on button "Alejar" at bounding box center [762, 387] width 22 height 22
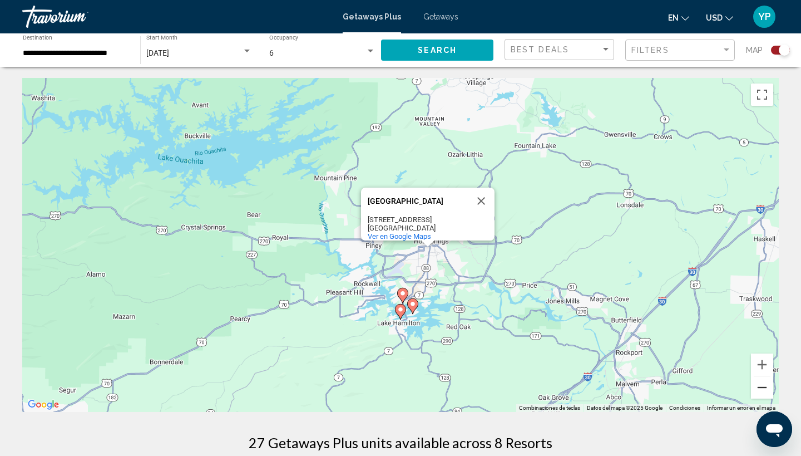
click at [764, 387] on button "Alejar" at bounding box center [762, 387] width 22 height 22
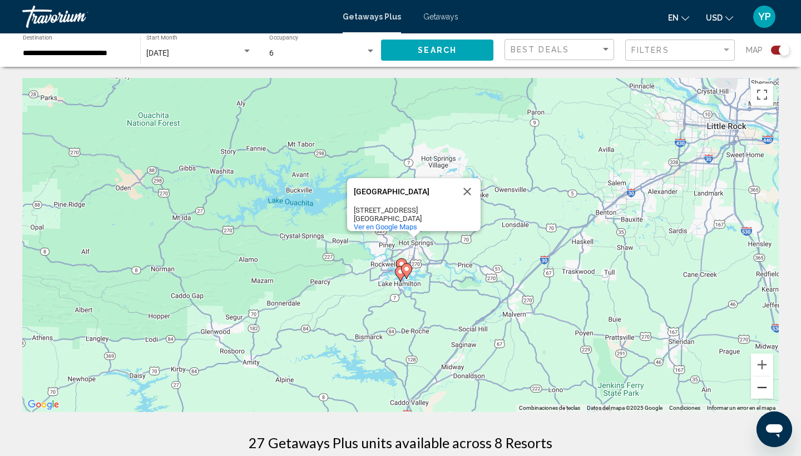
click at [764, 387] on button "Alejar" at bounding box center [762, 387] width 22 height 22
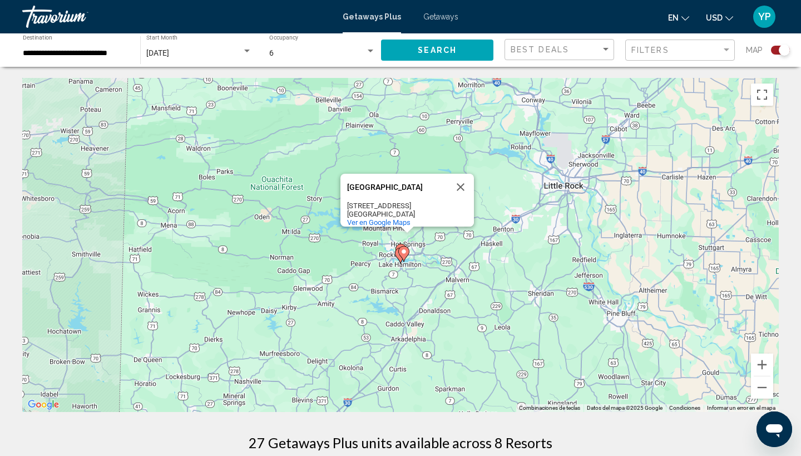
click at [433, 267] on div "Para activar la función de arrastrar con el teclado, presiona Alt + Intro. Una …" at bounding box center [400, 245] width 757 height 334
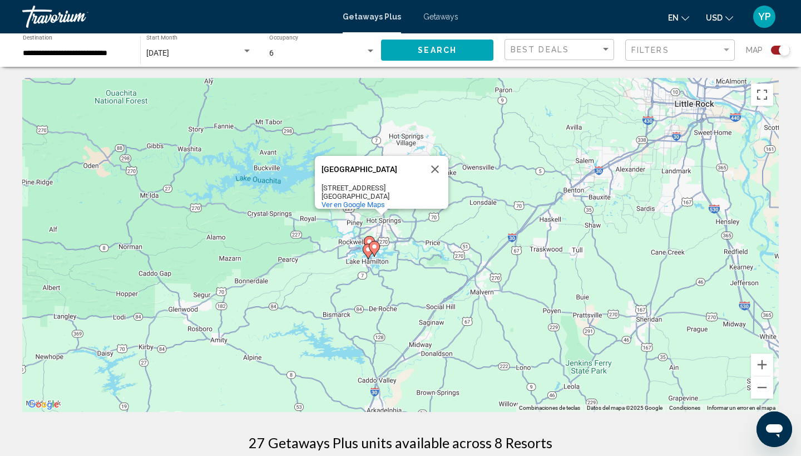
click at [427, 265] on div "Para activar la función de arrastrar con el teclado, presiona Alt + Intro. Una …" at bounding box center [400, 245] width 757 height 334
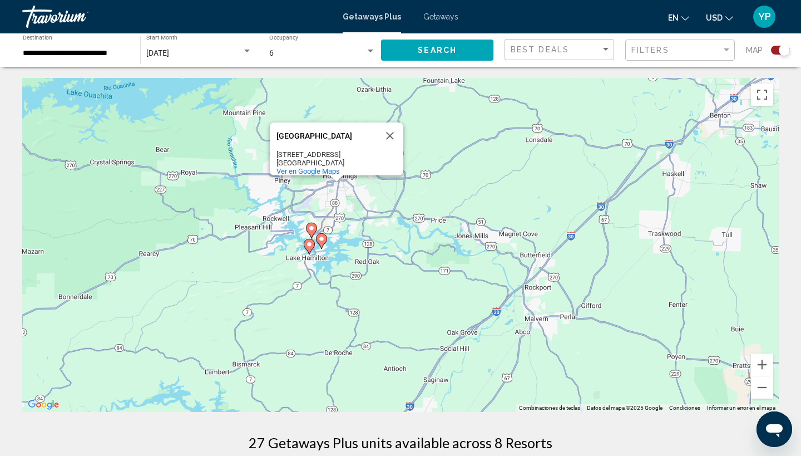
click at [416, 258] on div "Para activar la función de arrastrar con el teclado, presiona Alt + Intro. Una …" at bounding box center [400, 245] width 757 height 334
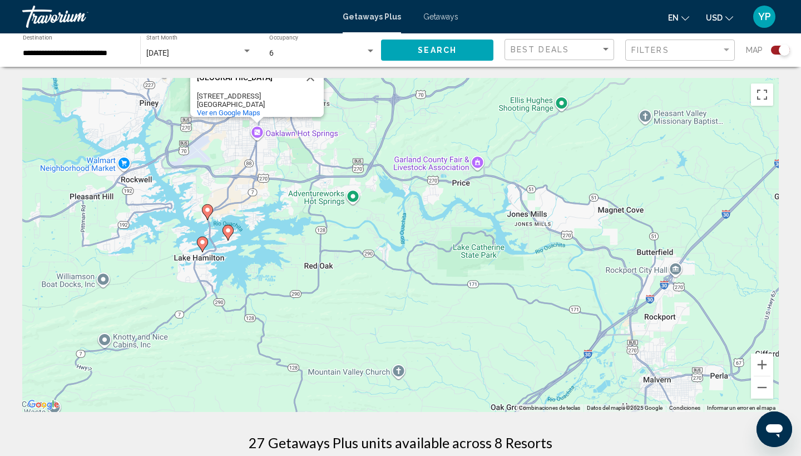
click at [230, 230] on image "Main content" at bounding box center [228, 230] width 7 height 7
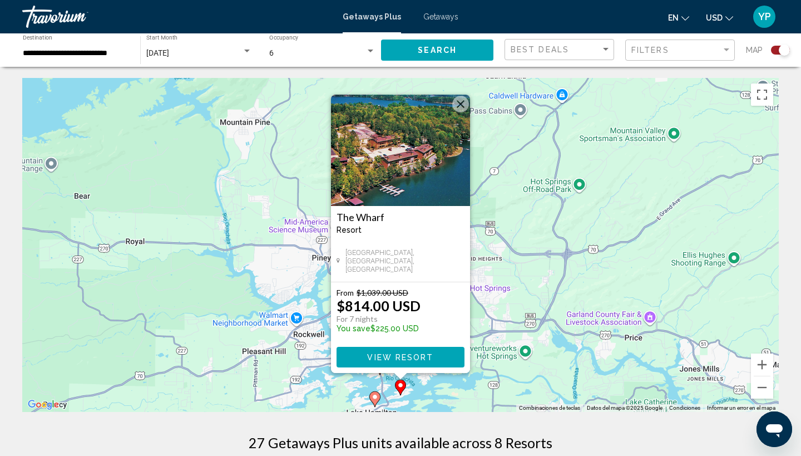
click at [403, 182] on img "Main content" at bounding box center [400, 150] width 139 height 111
